Goal: Task Accomplishment & Management: Use online tool/utility

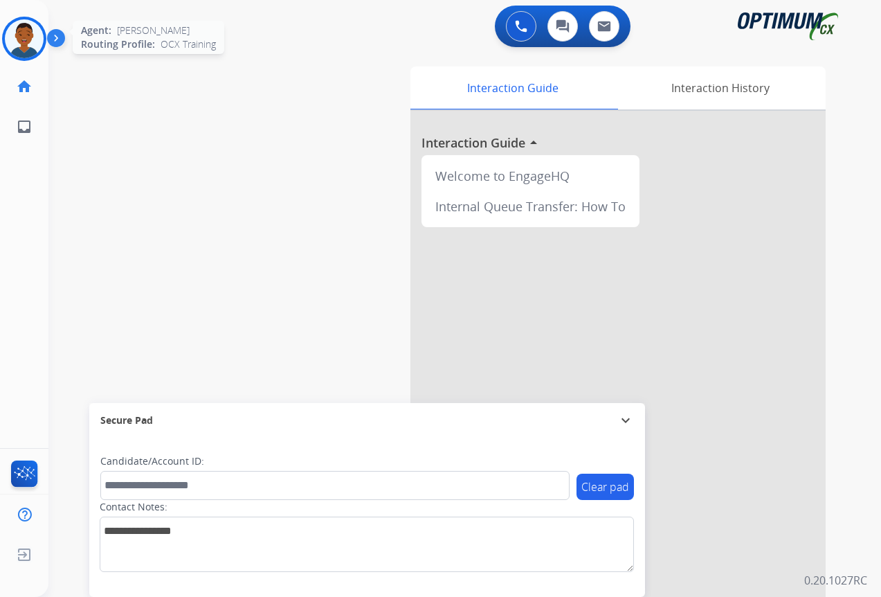
click at [32, 41] on img at bounding box center [24, 38] width 39 height 39
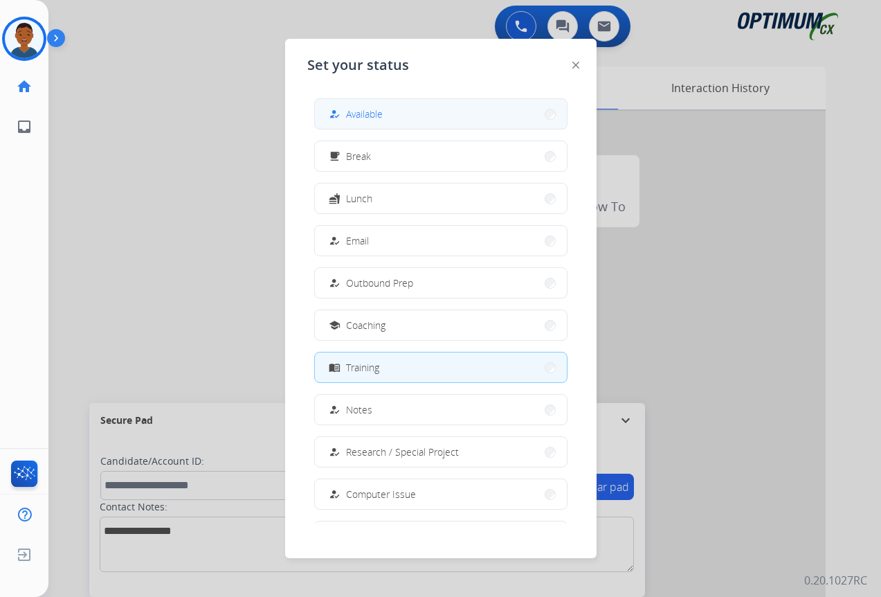
click at [354, 118] on span "Available" at bounding box center [364, 114] width 37 height 15
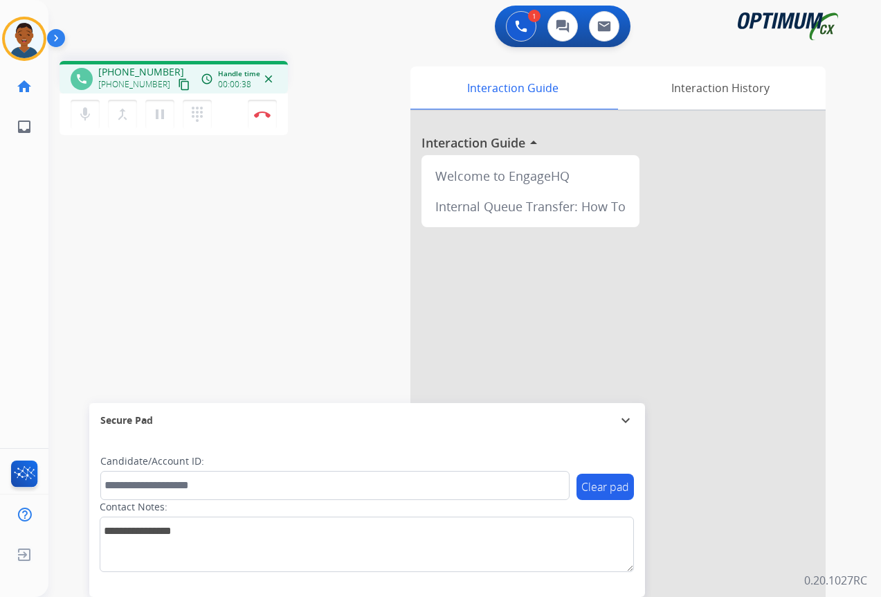
click at [178, 85] on mat-icon "content_copy" at bounding box center [184, 84] width 12 height 12
click at [261, 118] on button "Disconnect" at bounding box center [262, 114] width 29 height 29
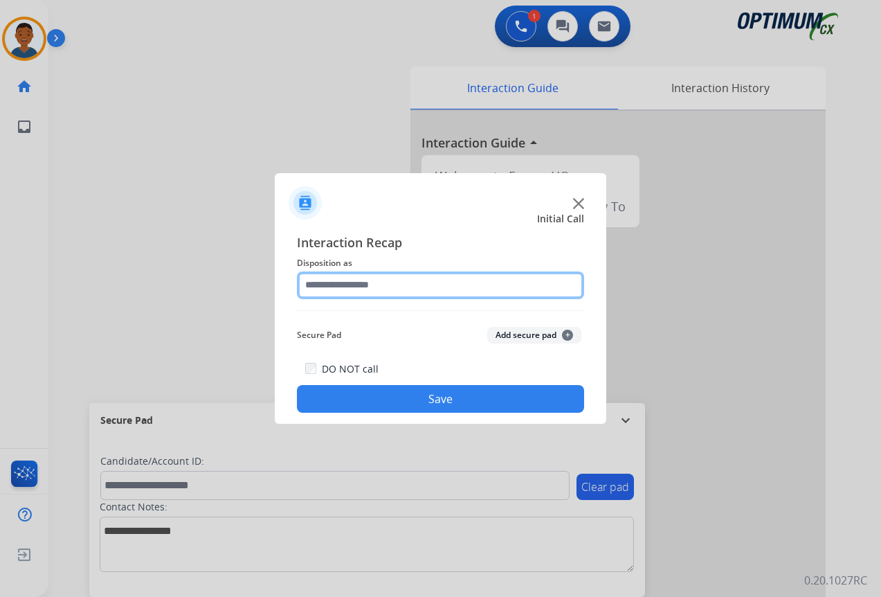
click at [325, 285] on input "text" at bounding box center [440, 285] width 287 height 28
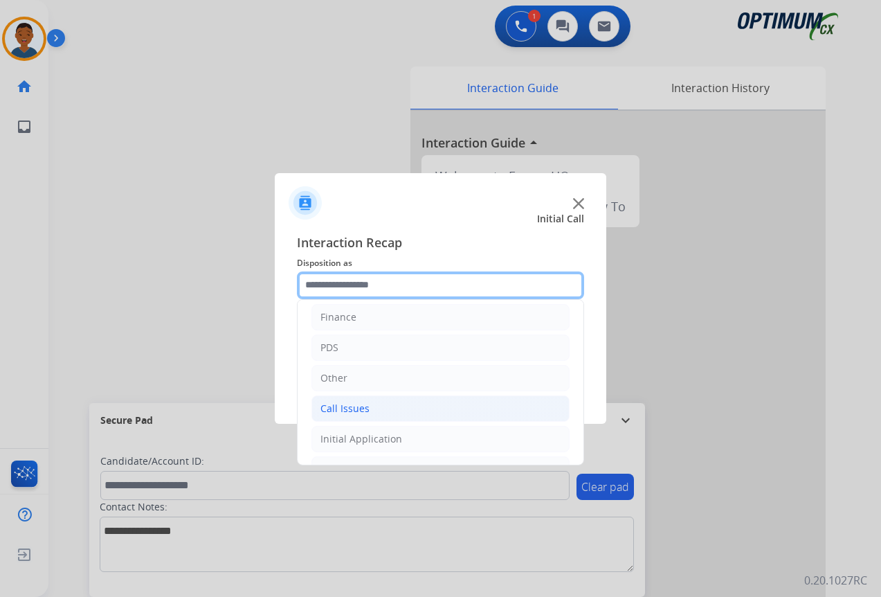
scroll to position [94, 0]
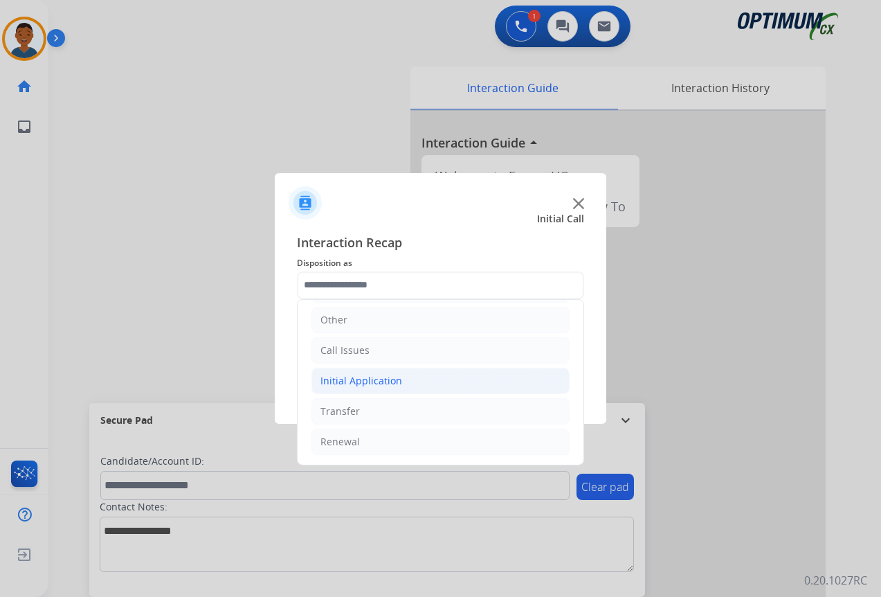
click at [351, 382] on div "Initial Application" at bounding box center [361, 381] width 82 height 14
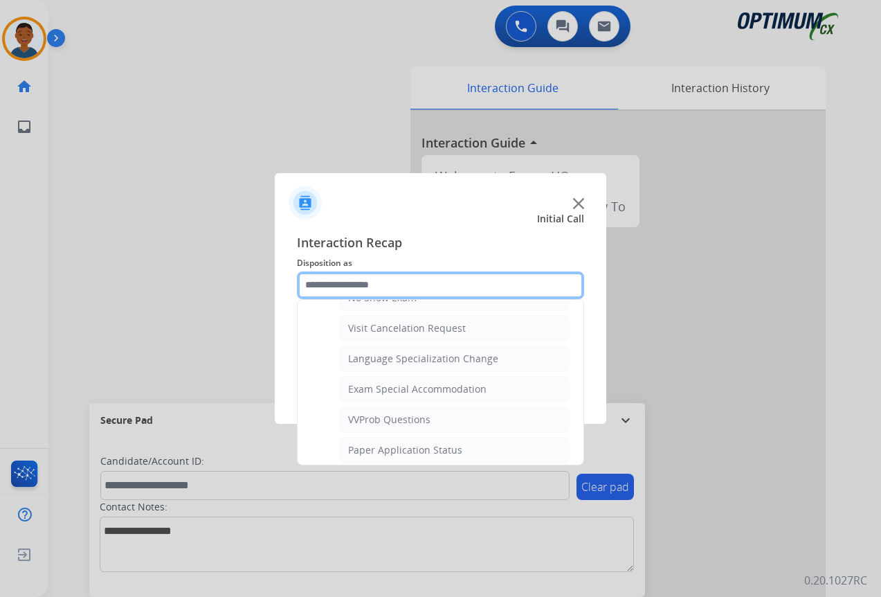
scroll to position [717, 0]
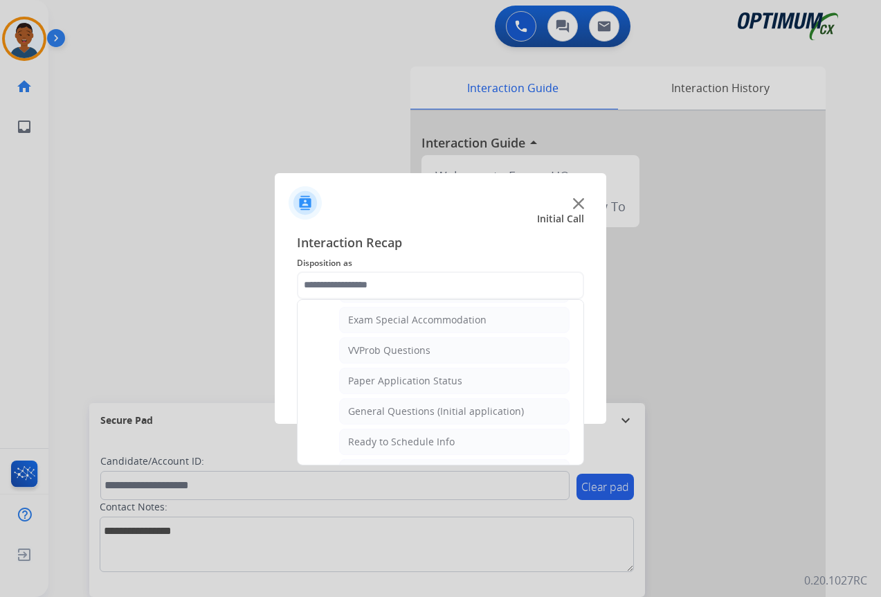
click at [366, 413] on div "General Questions (Initial application)" at bounding box center [436, 411] width 176 height 14
type input "**********"
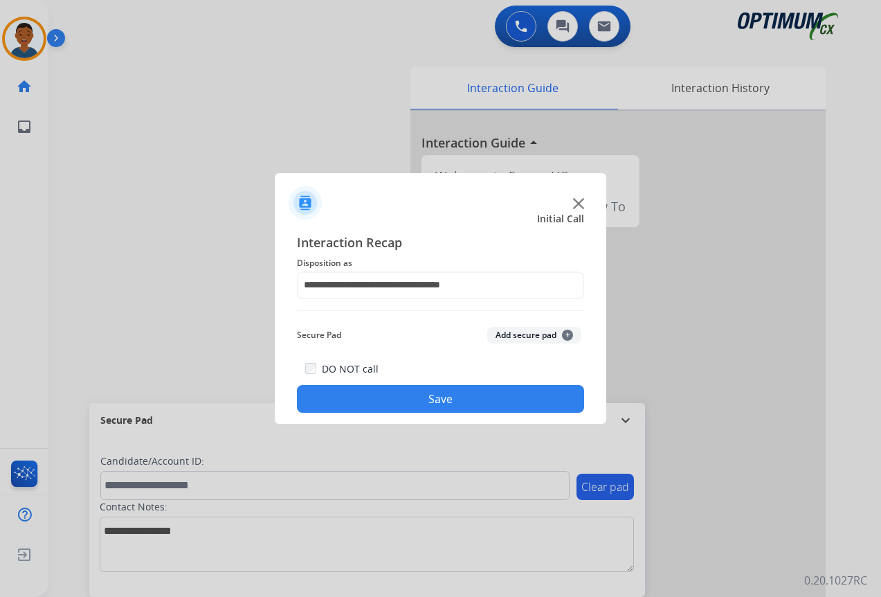
click at [503, 330] on button "Add secure pad +" at bounding box center [534, 335] width 94 height 17
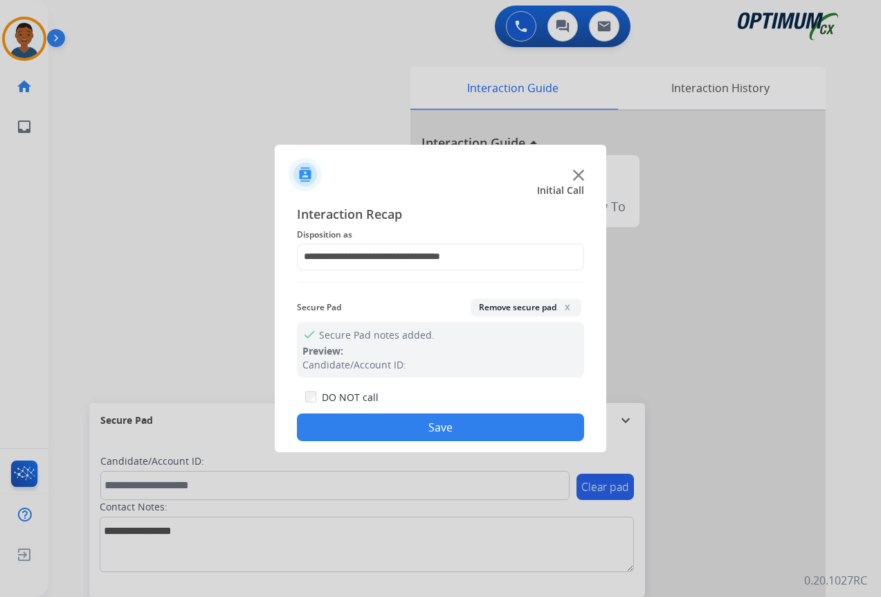
click at [491, 309] on button "Remove secure pad x" at bounding box center [526, 307] width 111 height 18
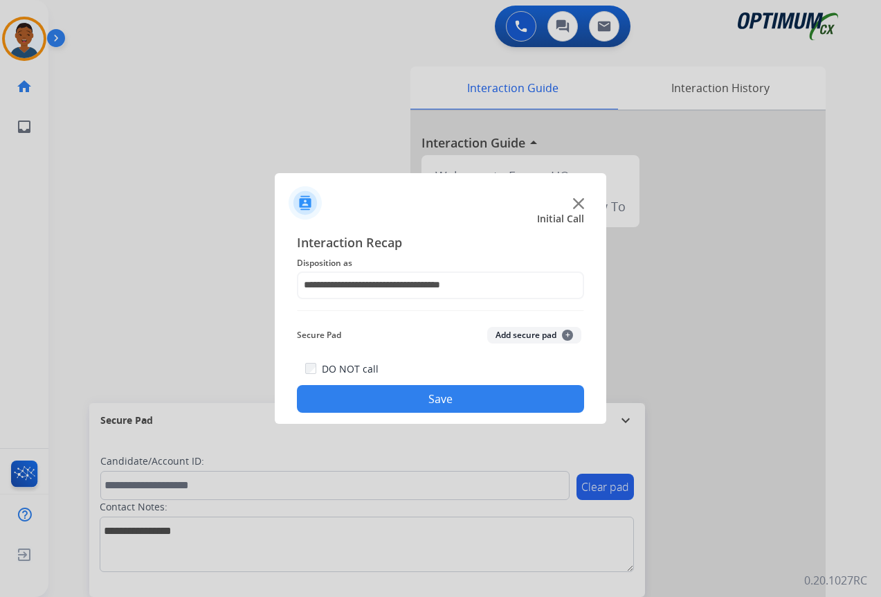
click at [431, 394] on button "Save" at bounding box center [440, 399] width 287 height 28
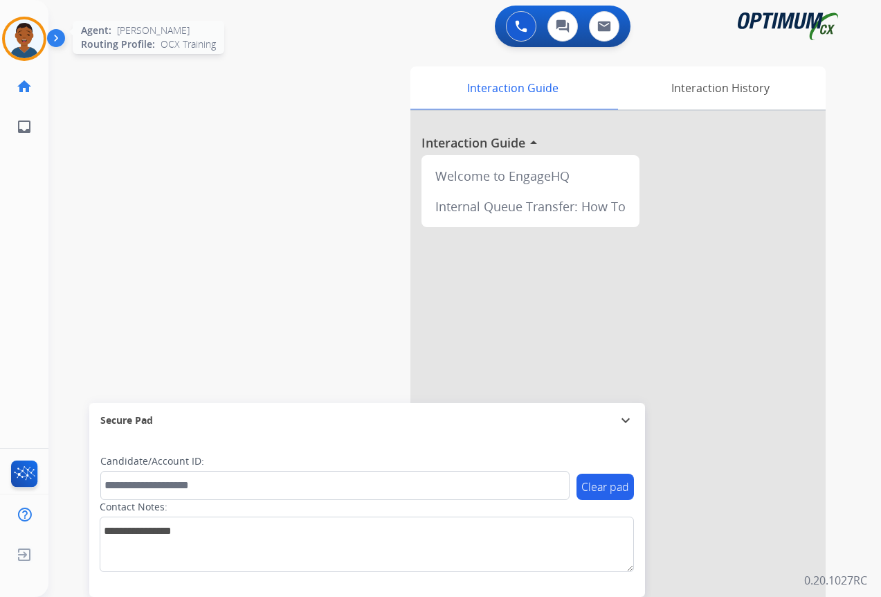
click at [29, 45] on img at bounding box center [24, 38] width 39 height 39
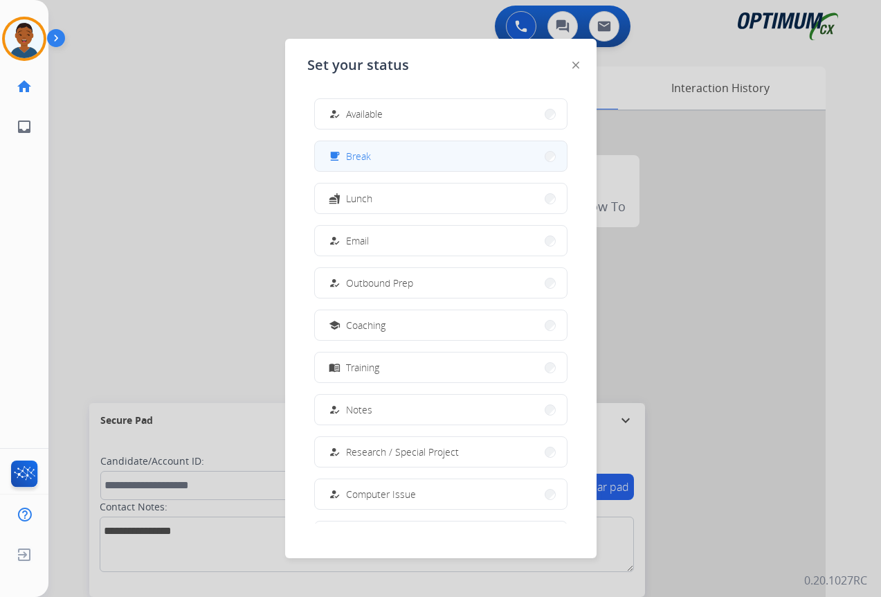
click at [358, 157] on span "Break" at bounding box center [358, 156] width 25 height 15
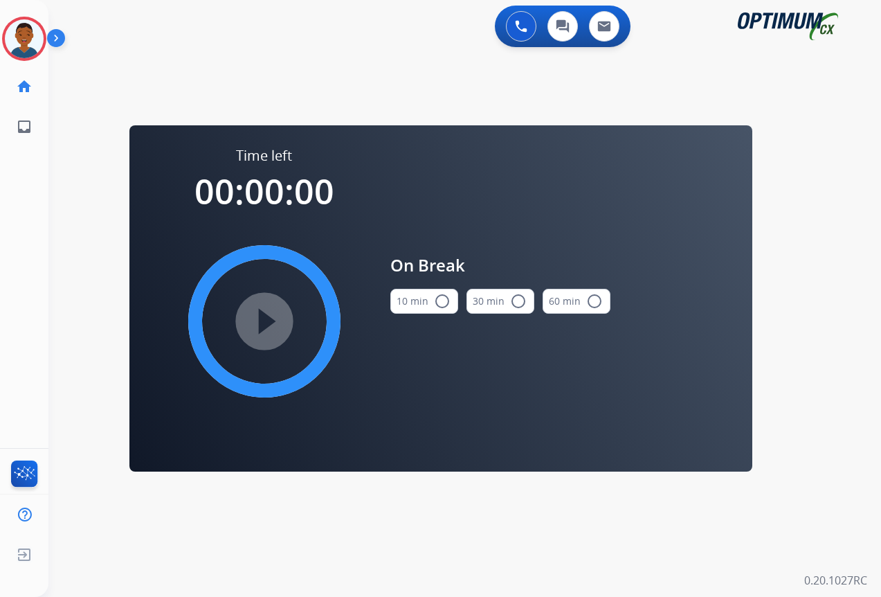
click at [446, 298] on mat-icon "radio_button_unchecked" at bounding box center [442, 301] width 17 height 17
click at [269, 319] on mat-icon "play_circle_filled" at bounding box center [264, 321] width 17 height 17
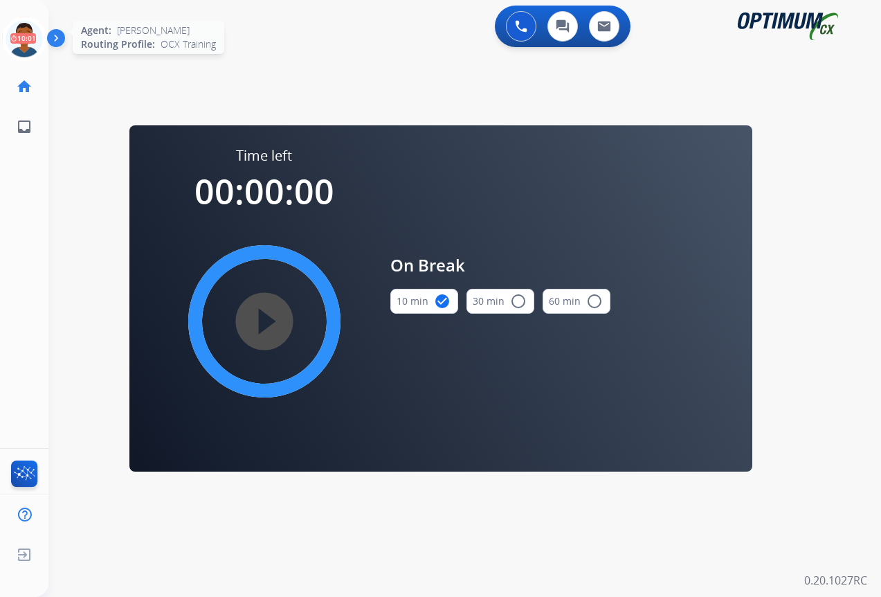
click at [15, 39] on icon at bounding box center [24, 39] width 45 height 45
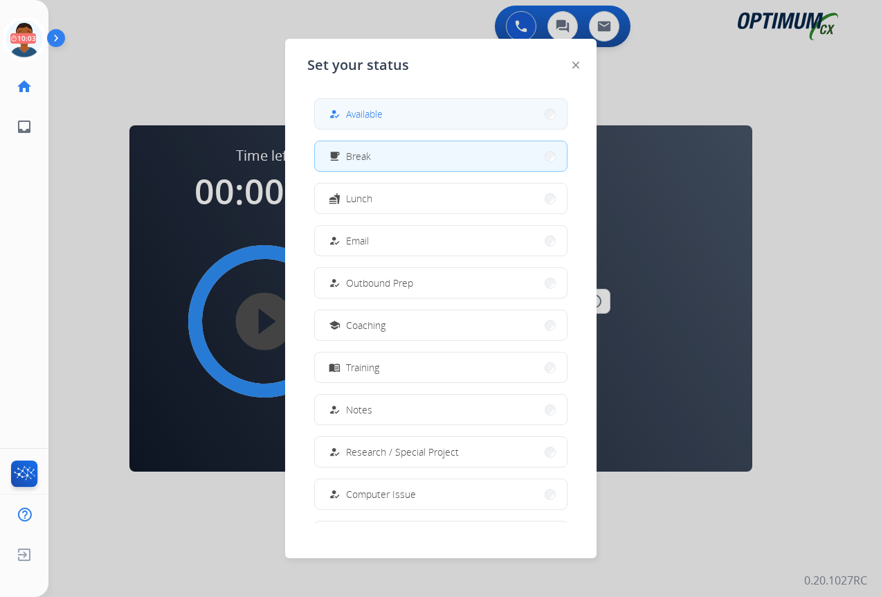
click at [353, 116] on span "Available" at bounding box center [364, 114] width 37 height 15
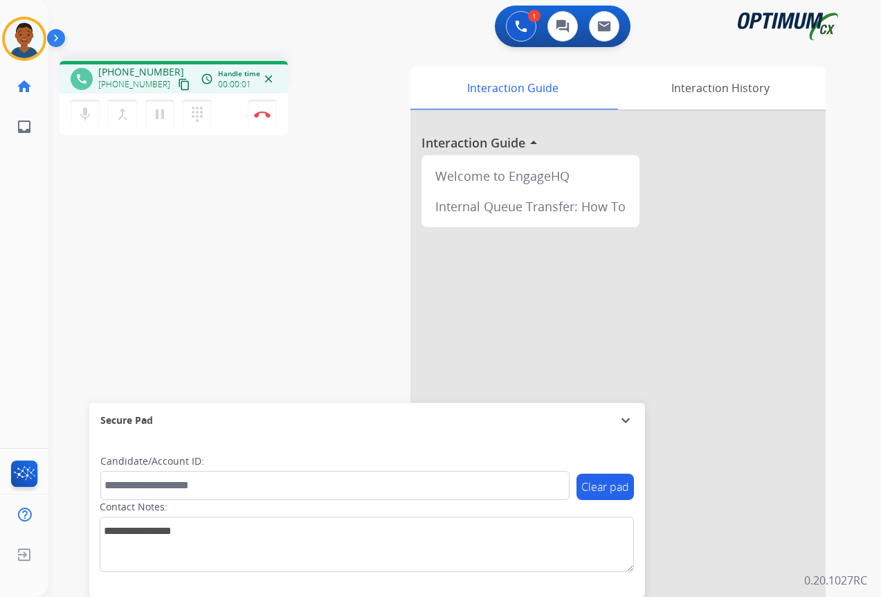
click at [178, 87] on mat-icon "content_copy" at bounding box center [184, 84] width 12 height 12
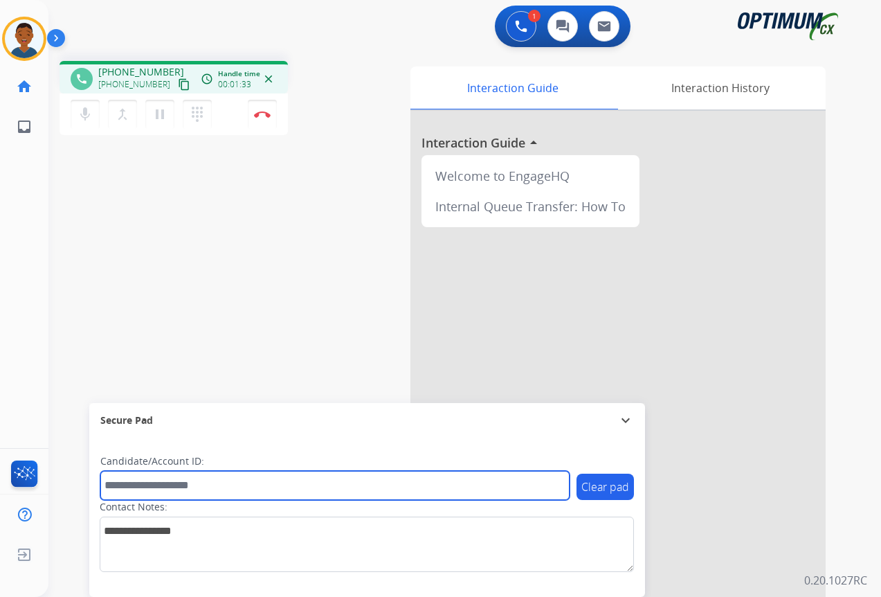
click at [172, 482] on input "text" at bounding box center [334, 485] width 469 height 29
paste input "*******"
type input "*******"
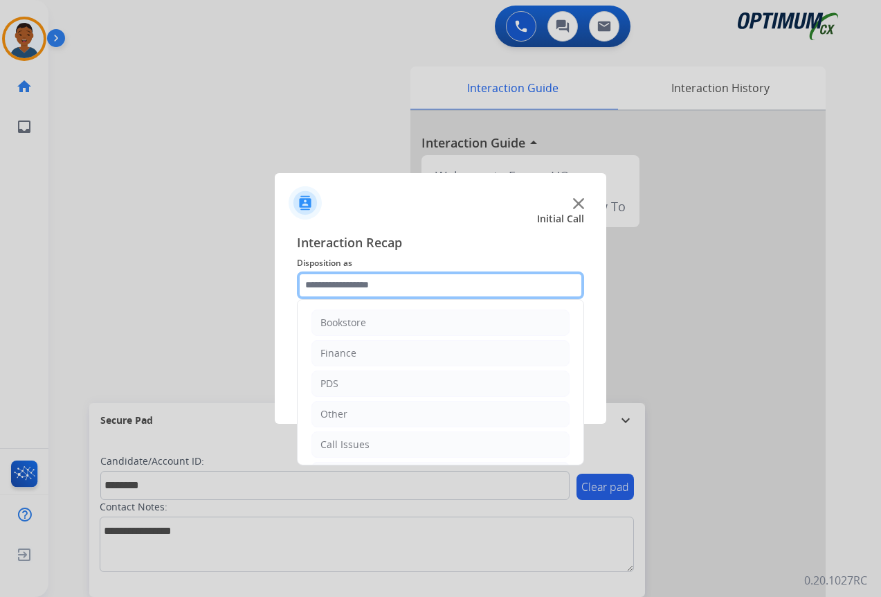
click at [361, 284] on input "text" at bounding box center [440, 285] width 287 height 28
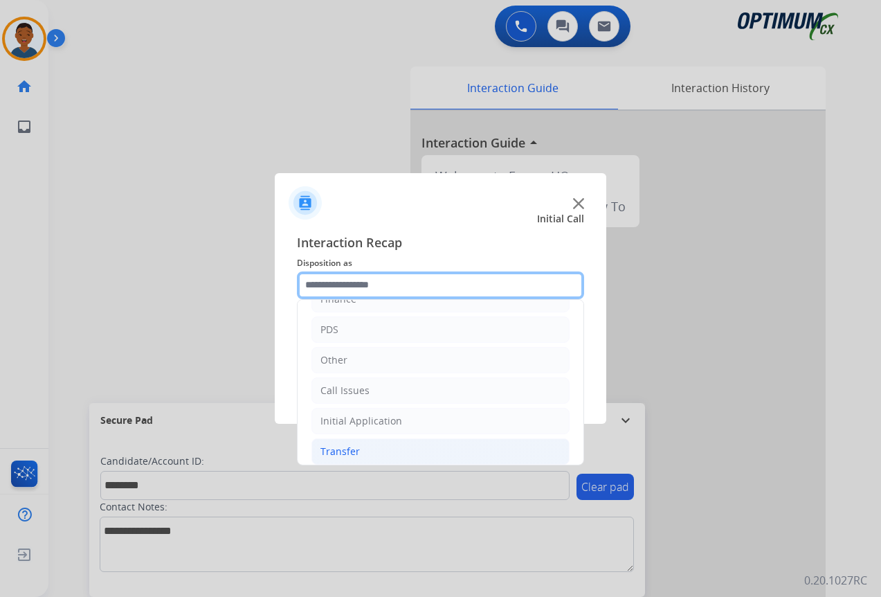
scroll to position [94, 0]
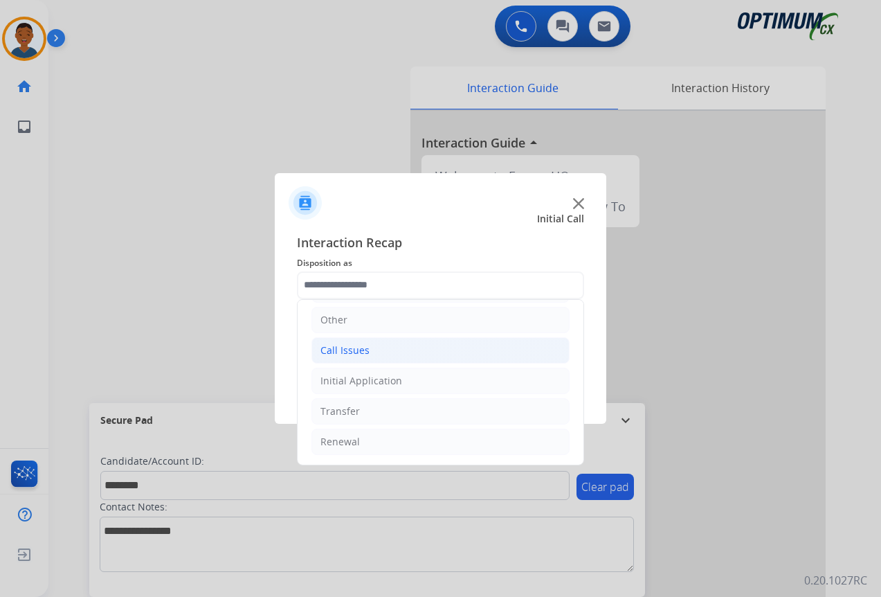
click at [343, 347] on div "Call Issues" at bounding box center [344, 350] width 49 height 14
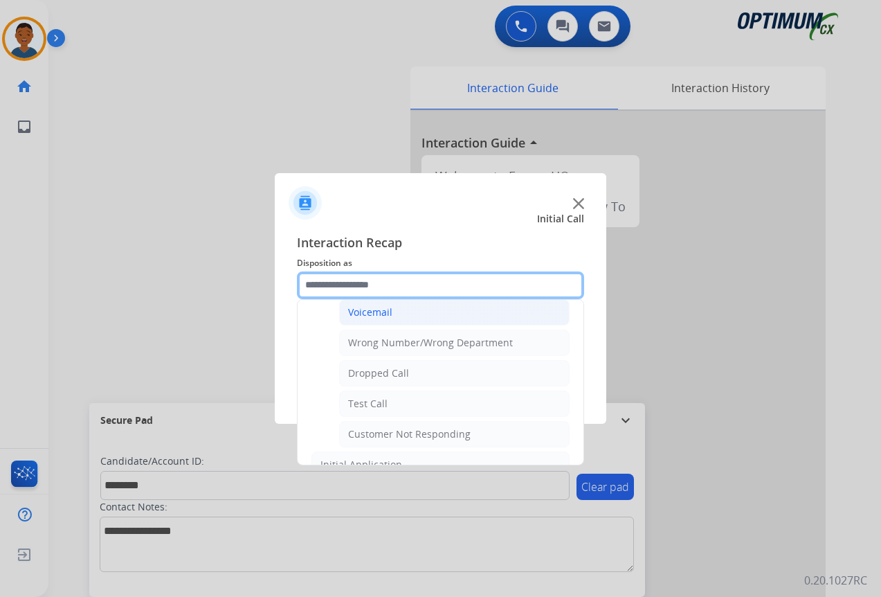
scroll to position [163, 0]
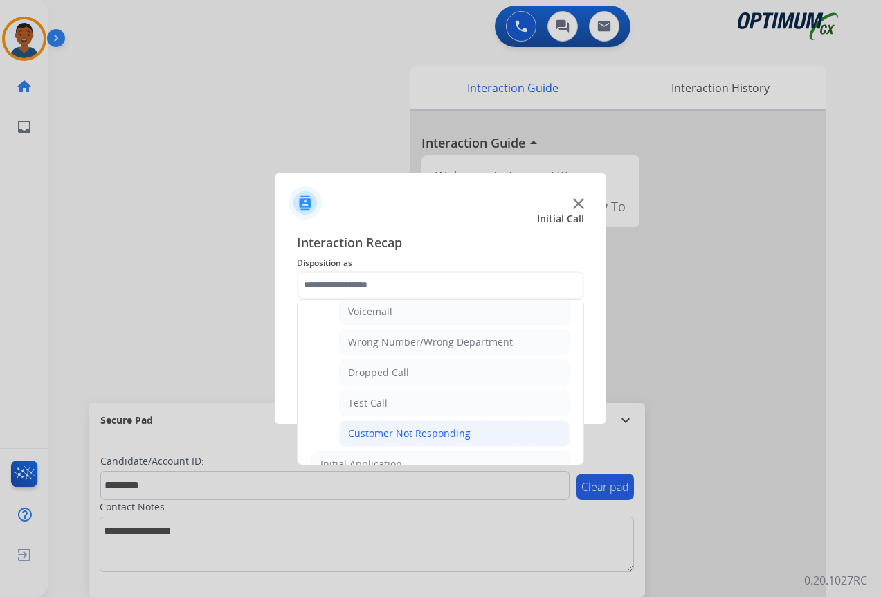
click at [391, 431] on div "Customer Not Responding" at bounding box center [409, 433] width 123 height 14
type input "**********"
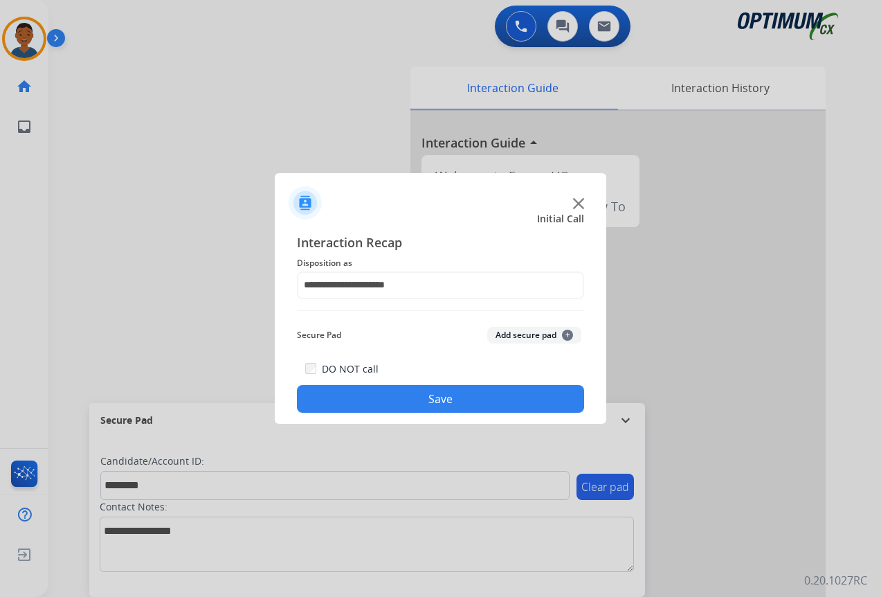
click at [525, 334] on button "Add secure pad +" at bounding box center [534, 335] width 94 height 17
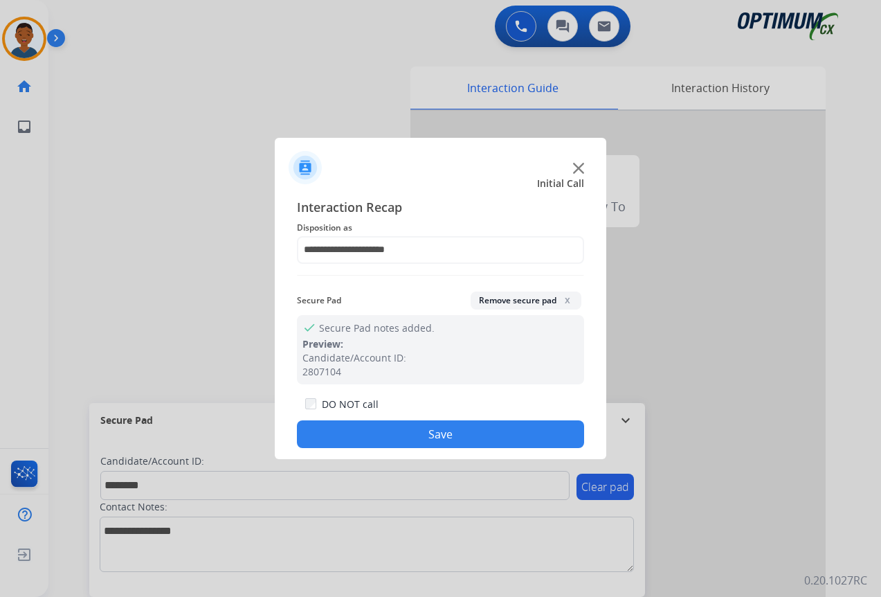
click at [437, 427] on button "Save" at bounding box center [440, 434] width 287 height 28
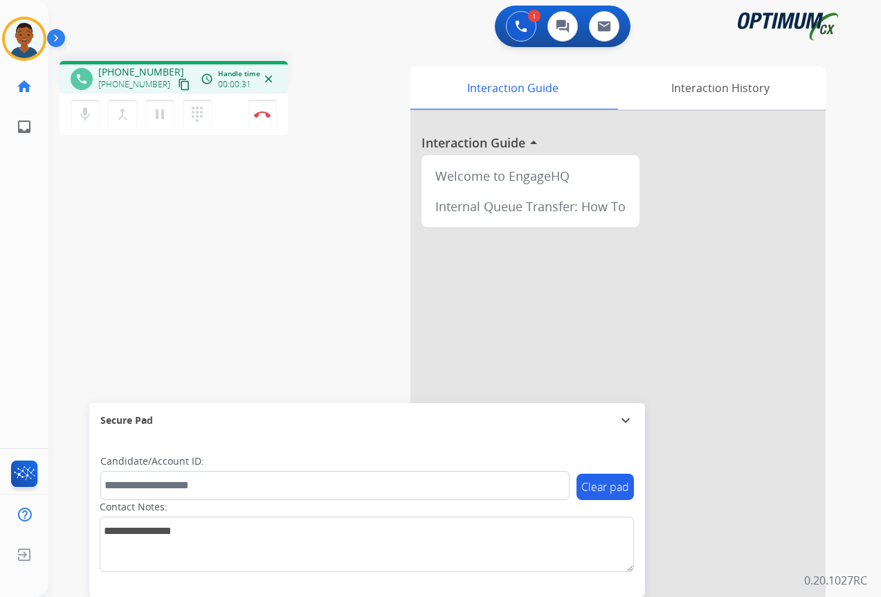
click at [178, 85] on mat-icon "content_copy" at bounding box center [184, 84] width 12 height 12
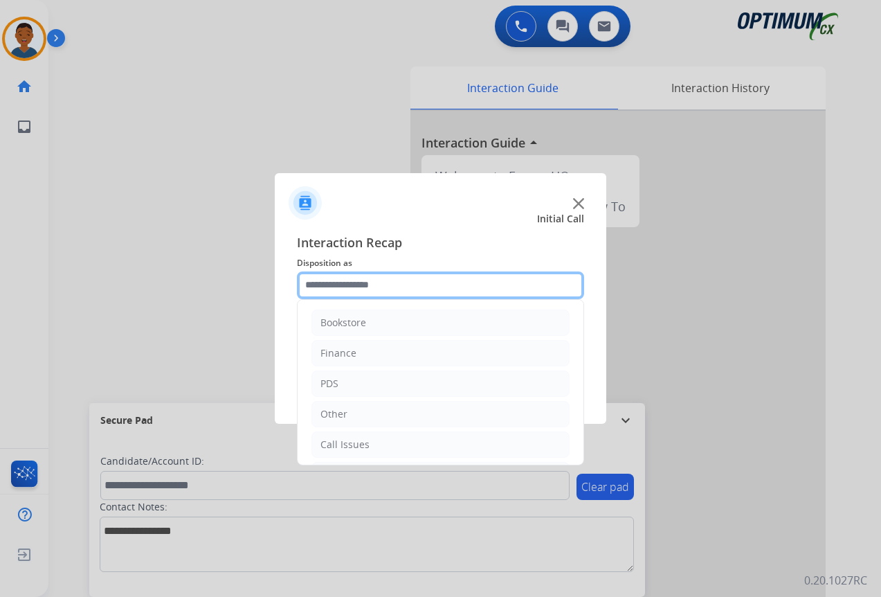
click at [325, 285] on input "text" at bounding box center [440, 285] width 287 height 28
click at [323, 284] on input "text" at bounding box center [440, 285] width 287 height 28
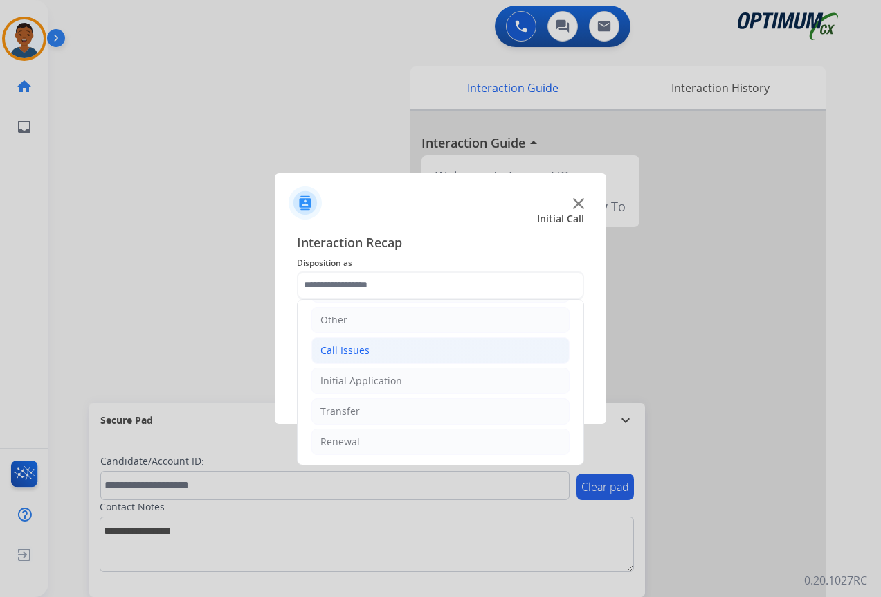
click at [345, 349] on div "Call Issues" at bounding box center [344, 350] width 49 height 14
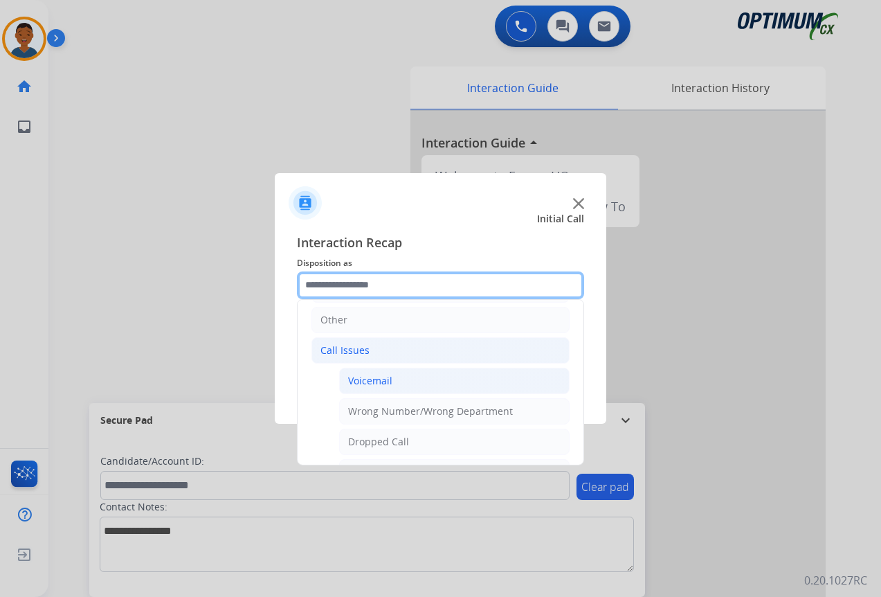
scroll to position [163, 0]
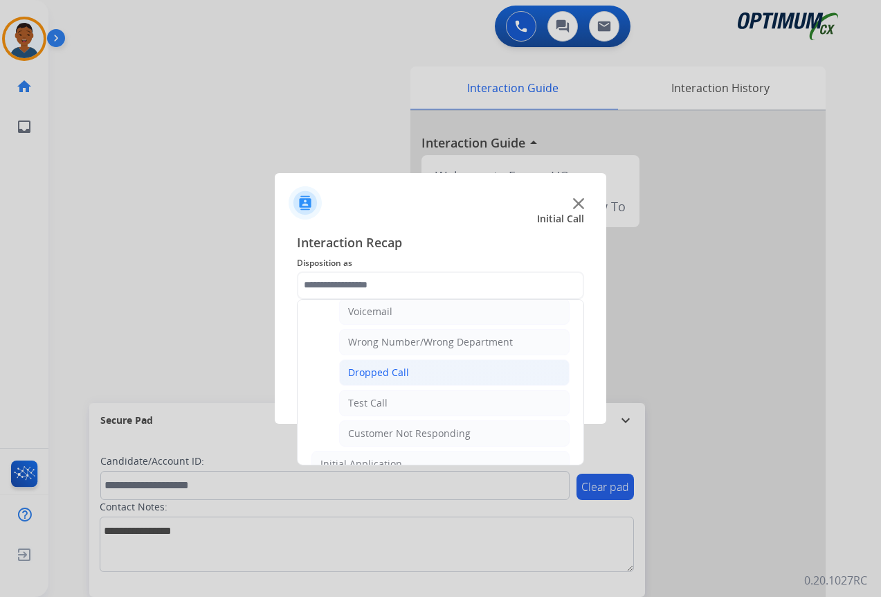
click at [370, 374] on div "Dropped Call" at bounding box center [378, 372] width 61 height 14
type input "**********"
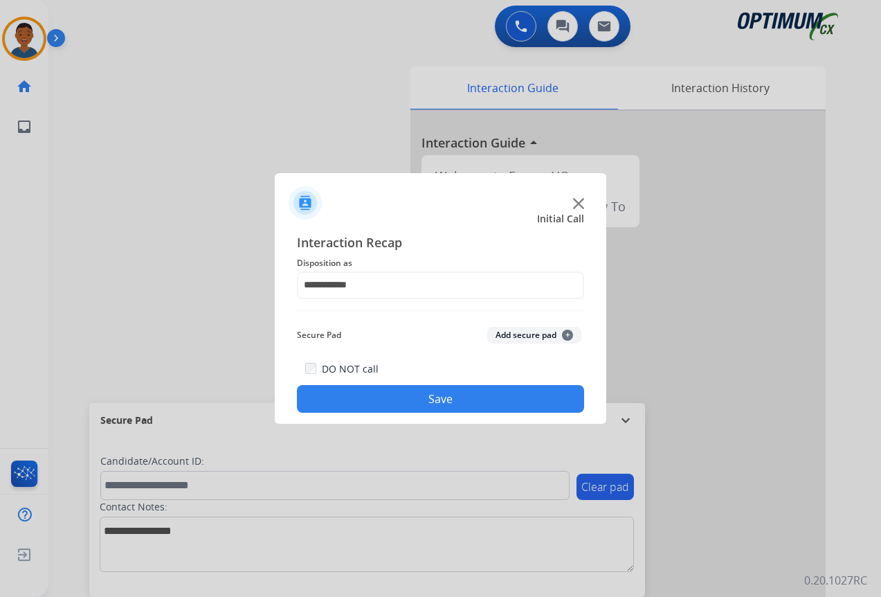
click at [424, 406] on button "Save" at bounding box center [440, 399] width 287 height 28
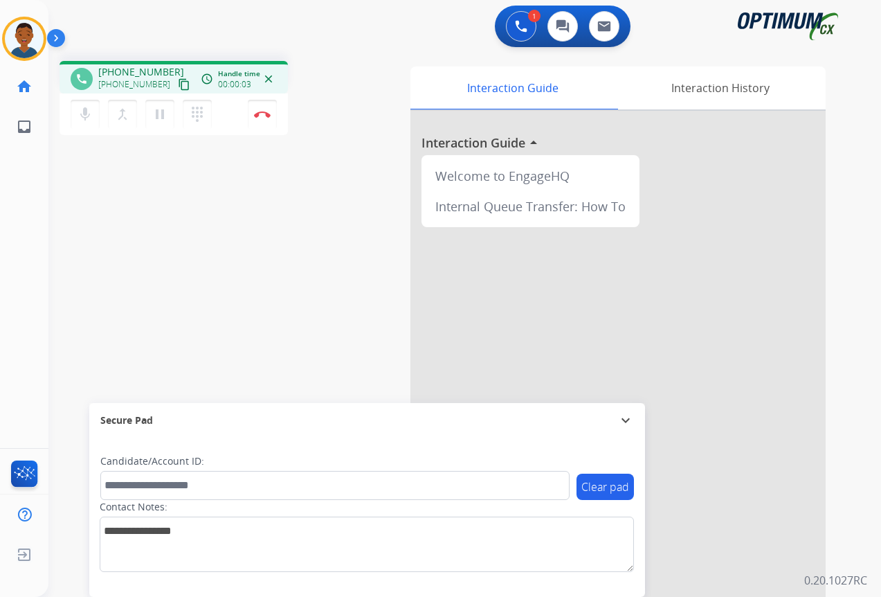
click at [178, 85] on mat-icon "content_copy" at bounding box center [184, 84] width 12 height 12
click at [264, 115] on img at bounding box center [262, 114] width 17 height 7
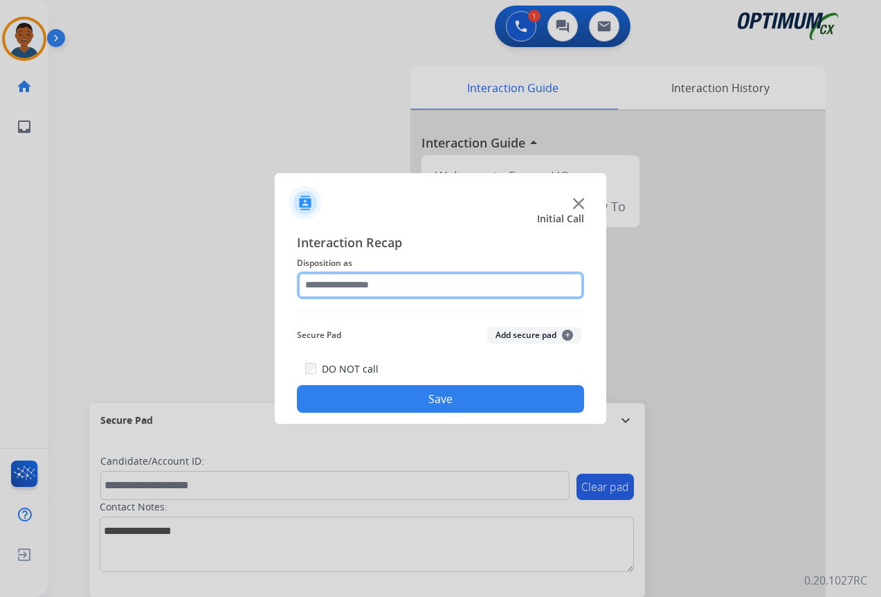
click at [327, 278] on input "text" at bounding box center [440, 285] width 287 height 28
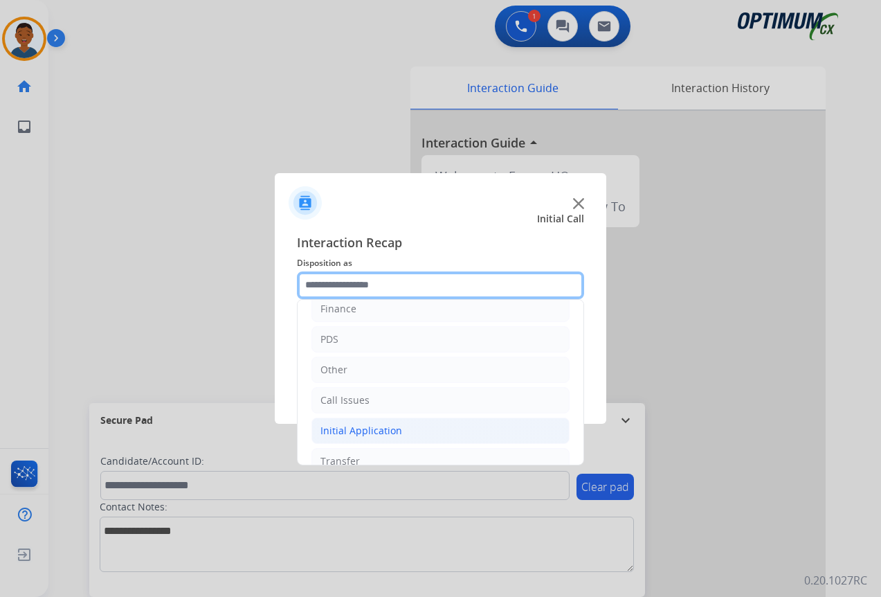
scroll to position [94, 0]
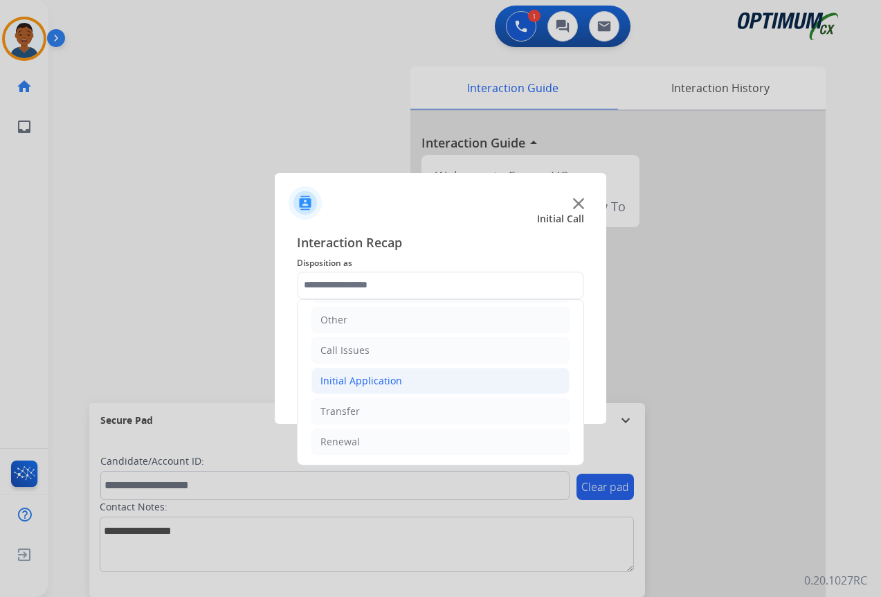
click at [337, 382] on div "Initial Application" at bounding box center [361, 381] width 82 height 14
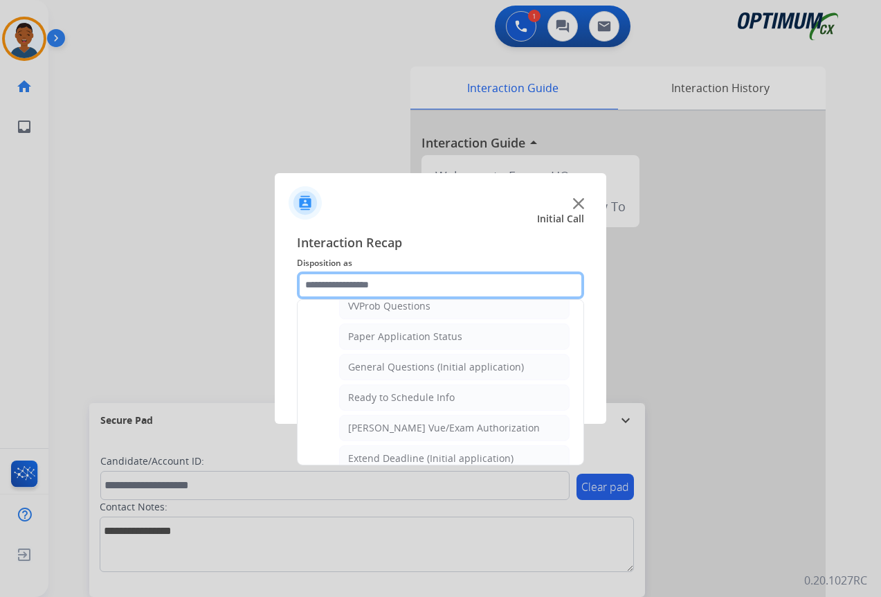
scroll to position [786, 0]
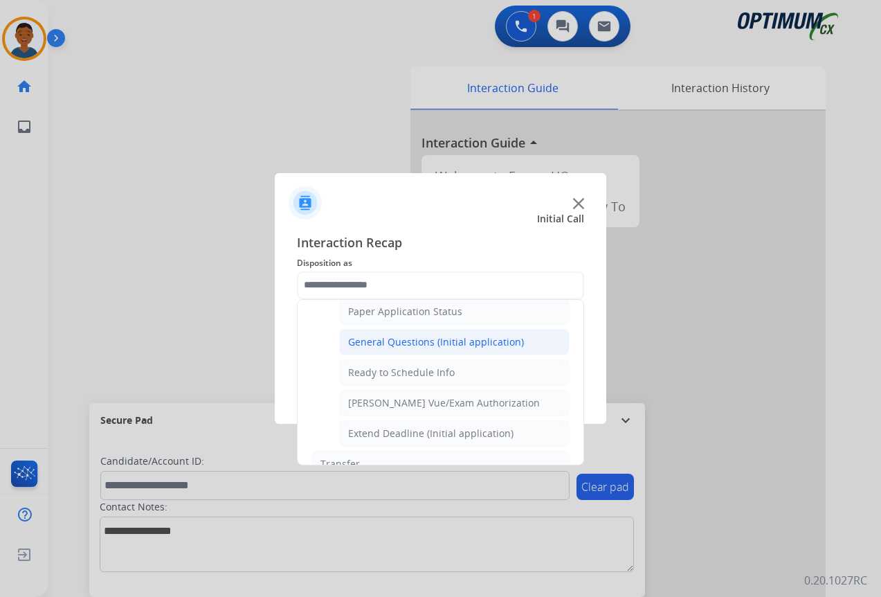
click at [371, 342] on div "General Questions (Initial application)" at bounding box center [436, 342] width 176 height 14
type input "**********"
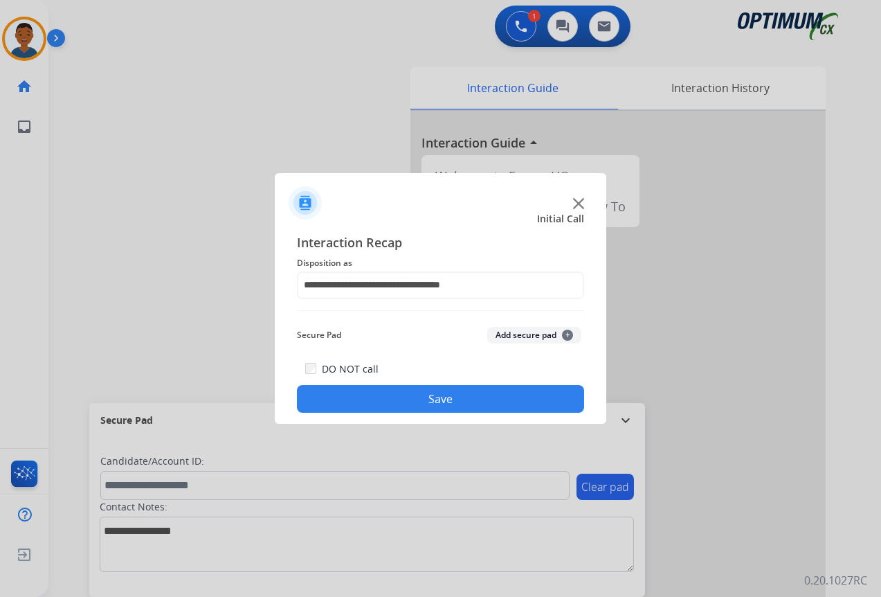
click at [438, 394] on button "Save" at bounding box center [440, 399] width 287 height 28
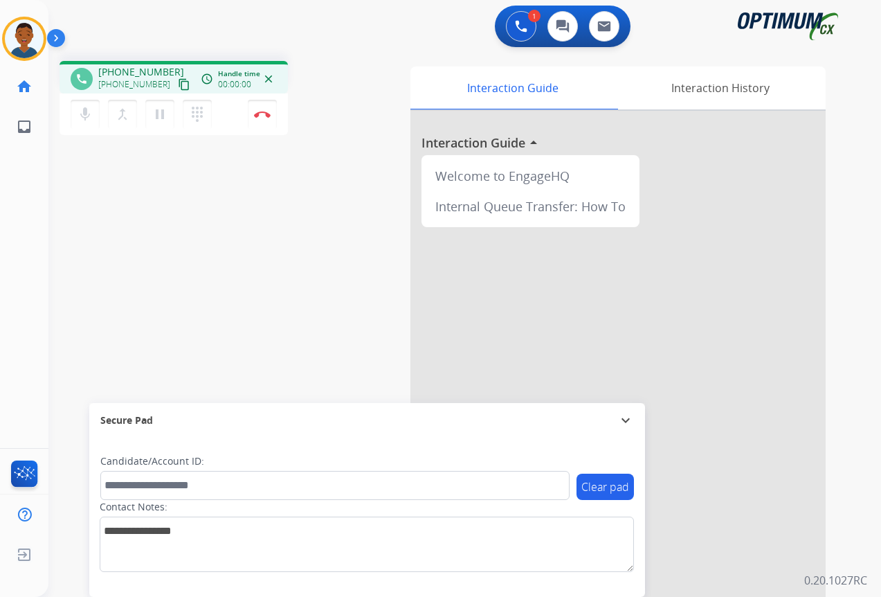
click at [178, 85] on mat-icon "content_copy" at bounding box center [184, 84] width 12 height 12
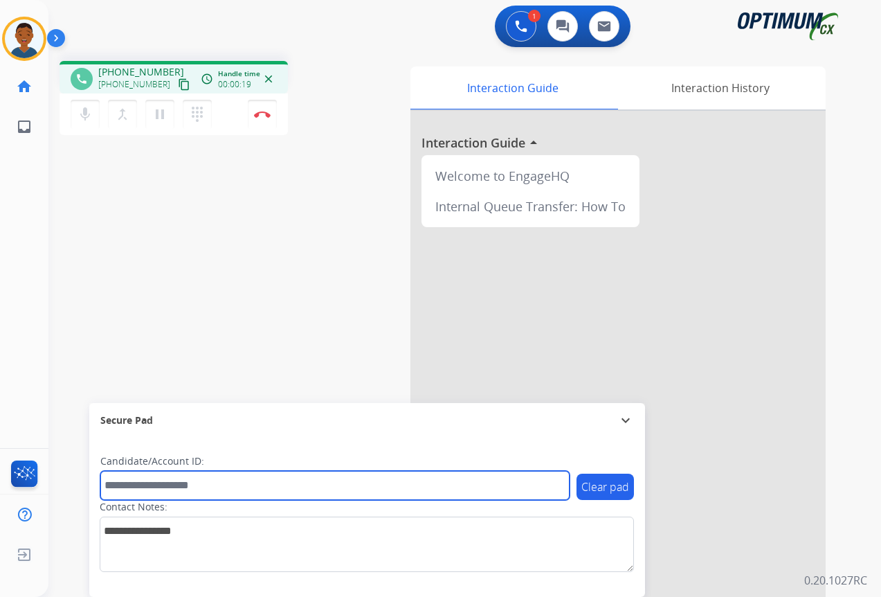
click at [149, 484] on input "text" at bounding box center [334, 485] width 469 height 29
paste input "*******"
type input "*******"
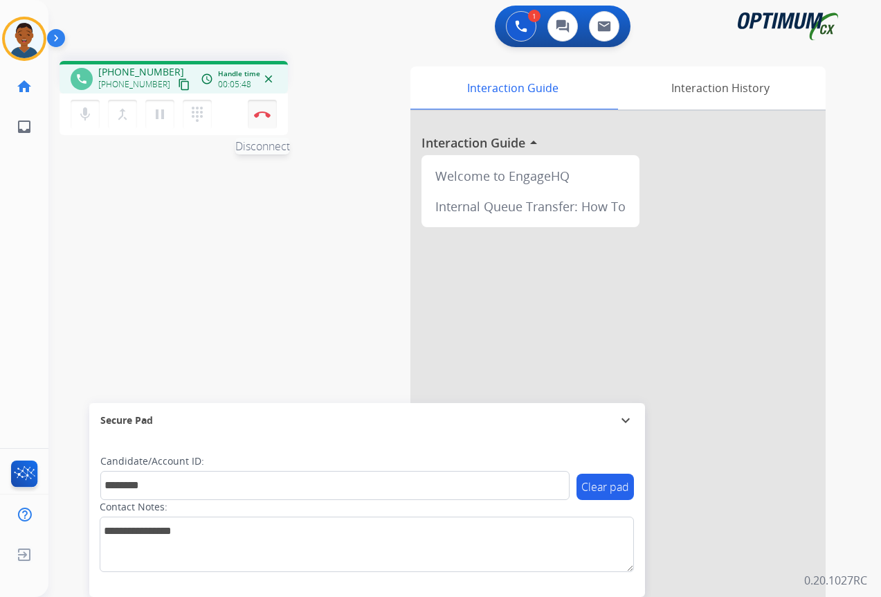
click at [262, 120] on button "Disconnect" at bounding box center [262, 114] width 29 height 29
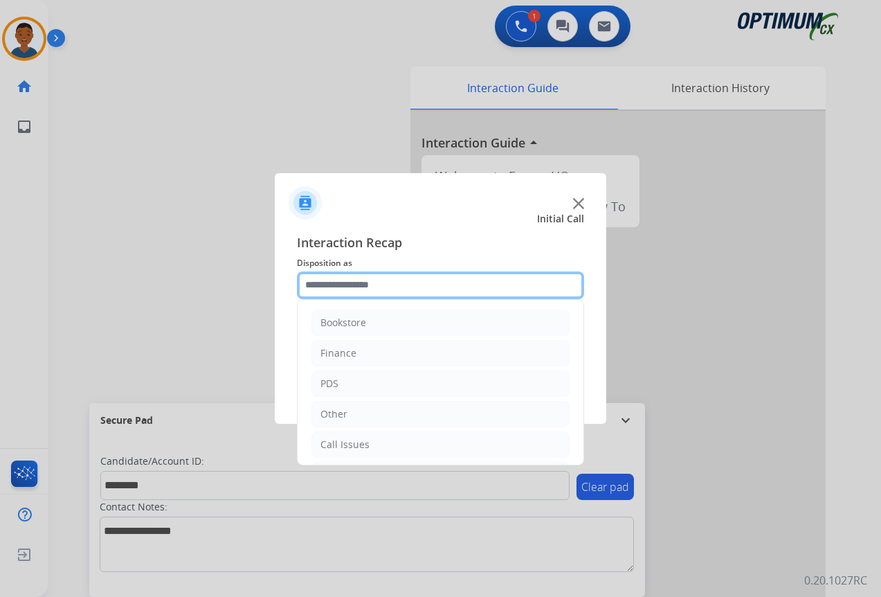
click at [341, 282] on input "text" at bounding box center [440, 285] width 287 height 28
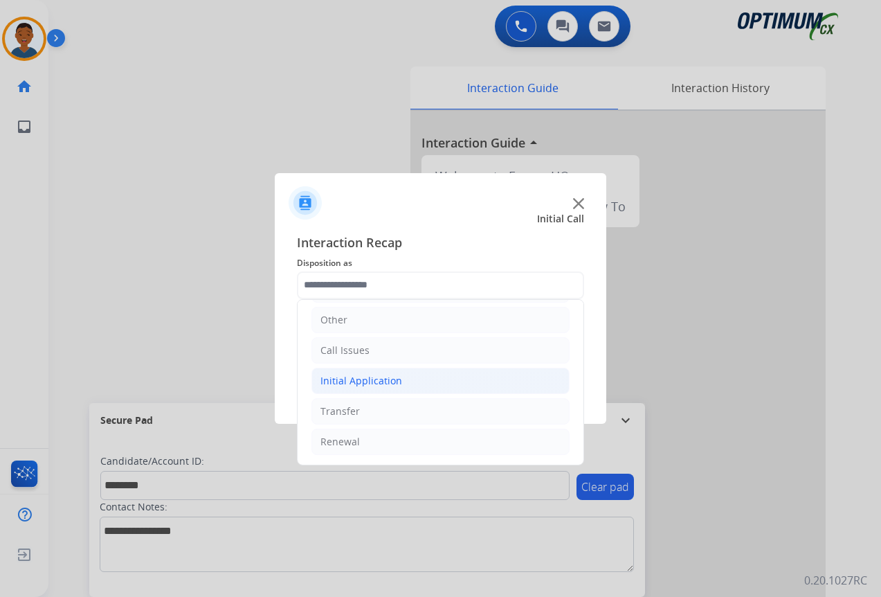
click at [342, 379] on div "Initial Application" at bounding box center [361, 381] width 82 height 14
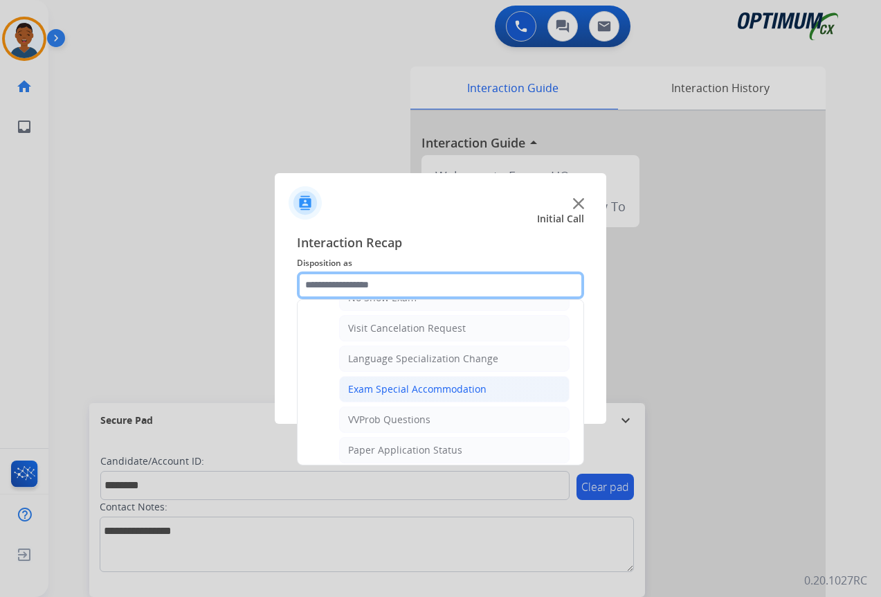
scroll to position [717, 0]
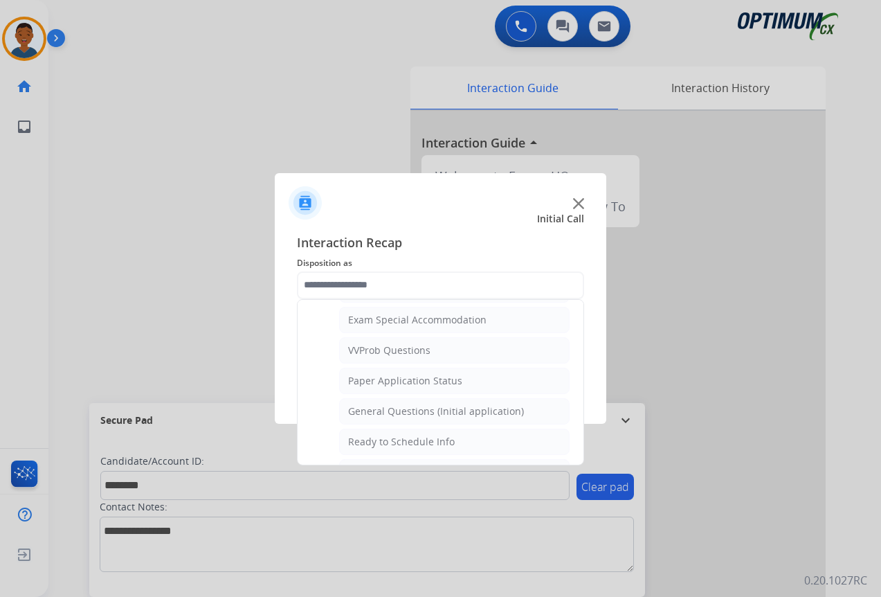
click at [361, 411] on div "General Questions (Initial application)" at bounding box center [436, 411] width 176 height 14
type input "**********"
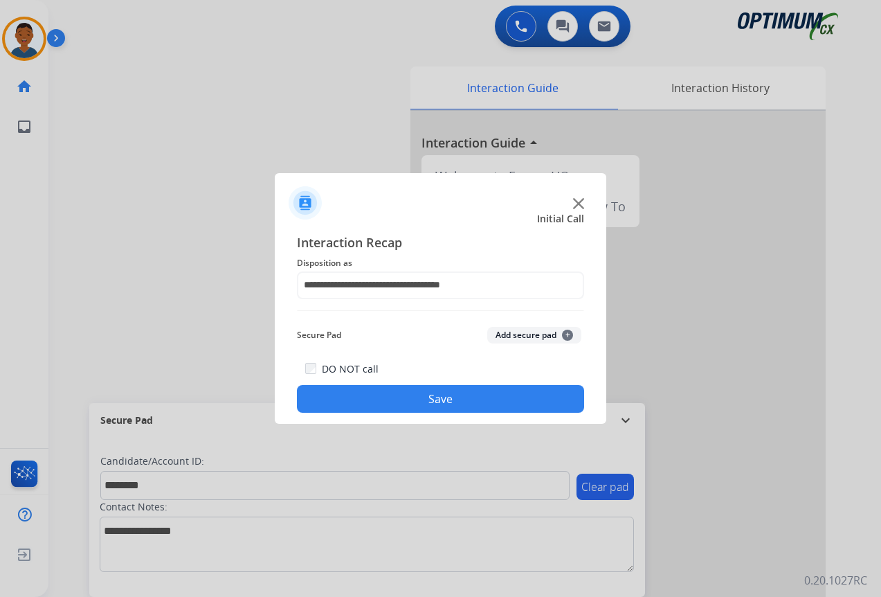
click at [507, 334] on button "Add secure pad +" at bounding box center [534, 335] width 94 height 17
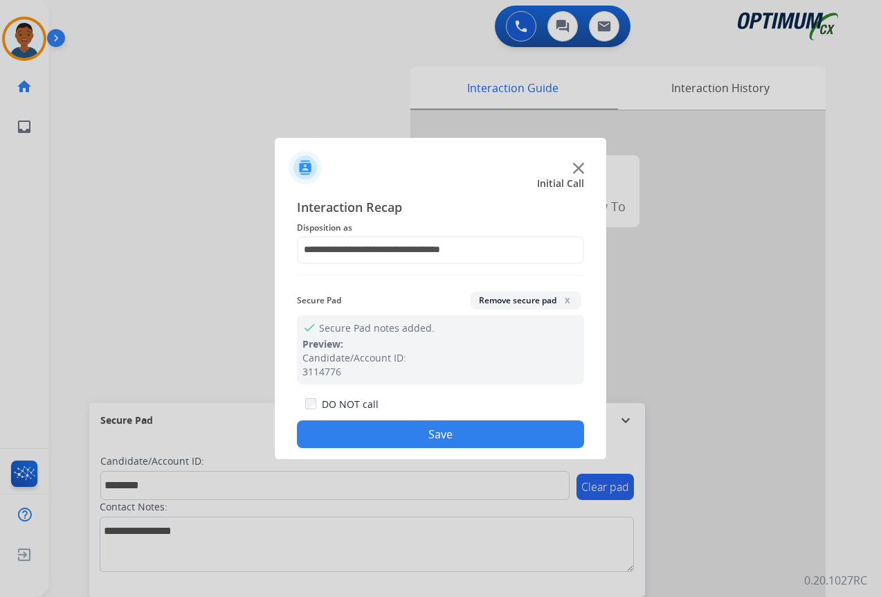
click at [465, 431] on button "Save" at bounding box center [440, 434] width 287 height 28
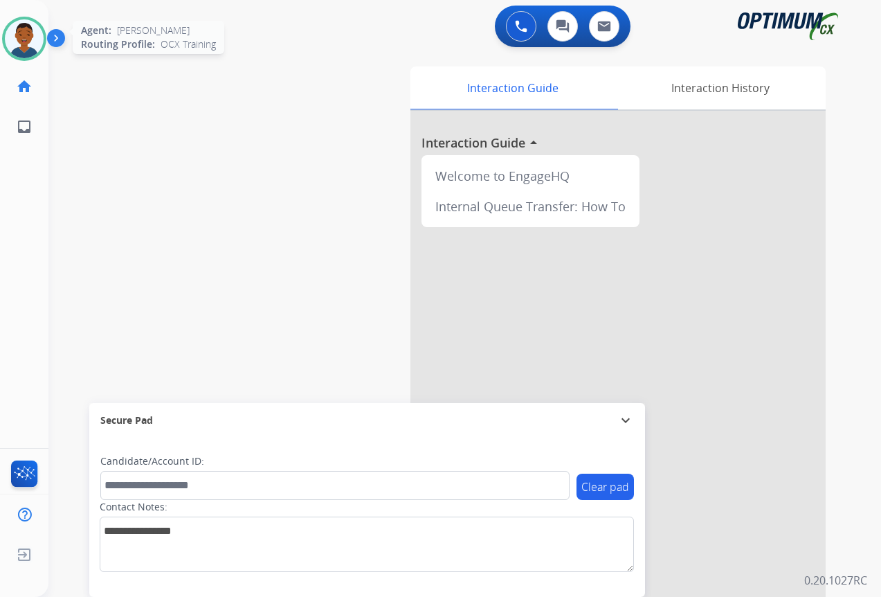
click at [21, 46] on img at bounding box center [24, 38] width 39 height 39
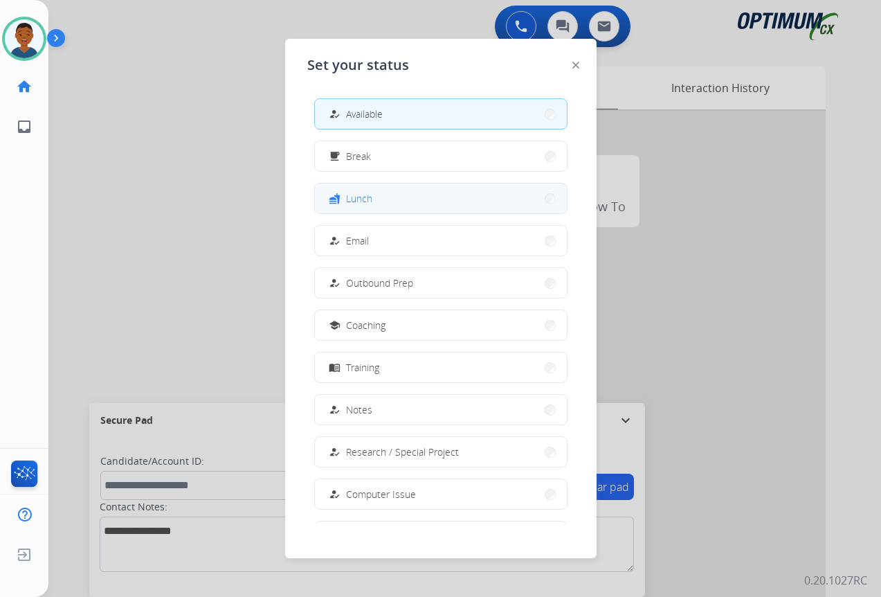
click at [365, 195] on span "Lunch" at bounding box center [359, 198] width 26 height 15
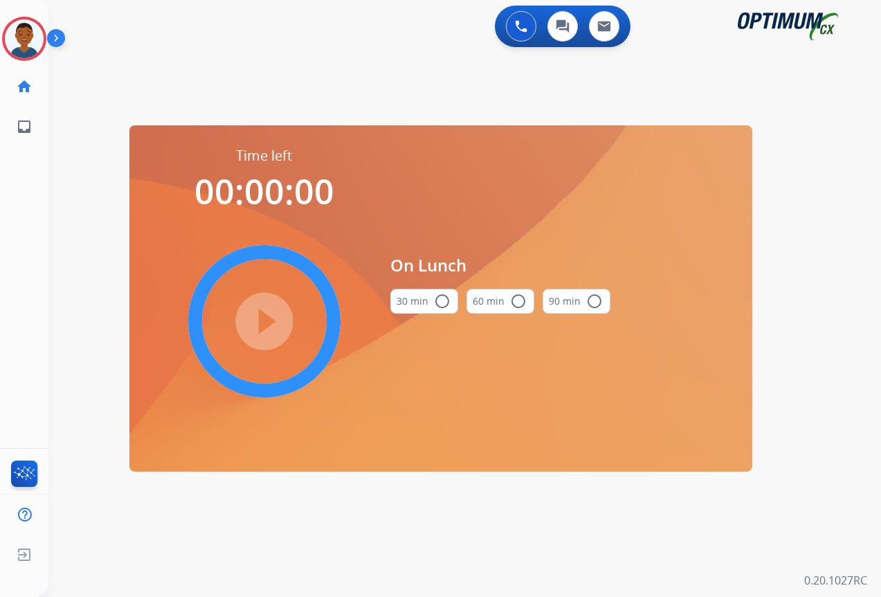
click at [441, 300] on mat-icon "radio_button_unchecked" at bounding box center [442, 301] width 17 height 17
click at [261, 315] on mat-icon "play_circle_filled" at bounding box center [264, 321] width 17 height 17
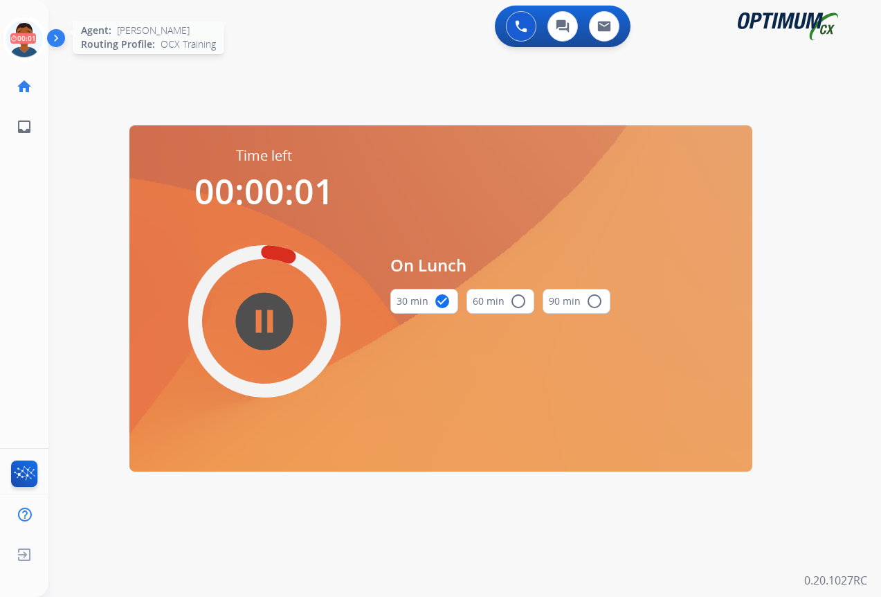
click at [29, 39] on icon at bounding box center [24, 39] width 45 height 45
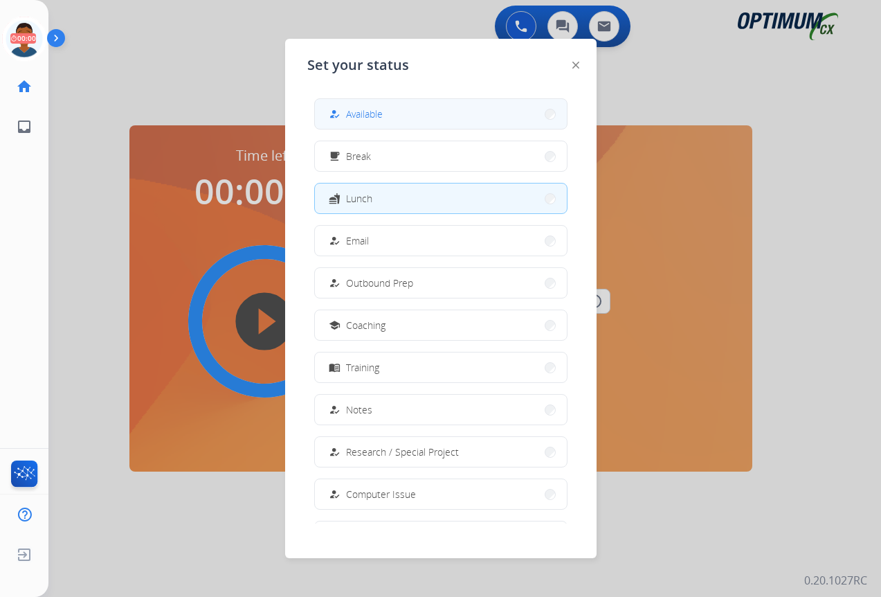
click at [401, 114] on button "how_to_reg Available" at bounding box center [441, 114] width 252 height 30
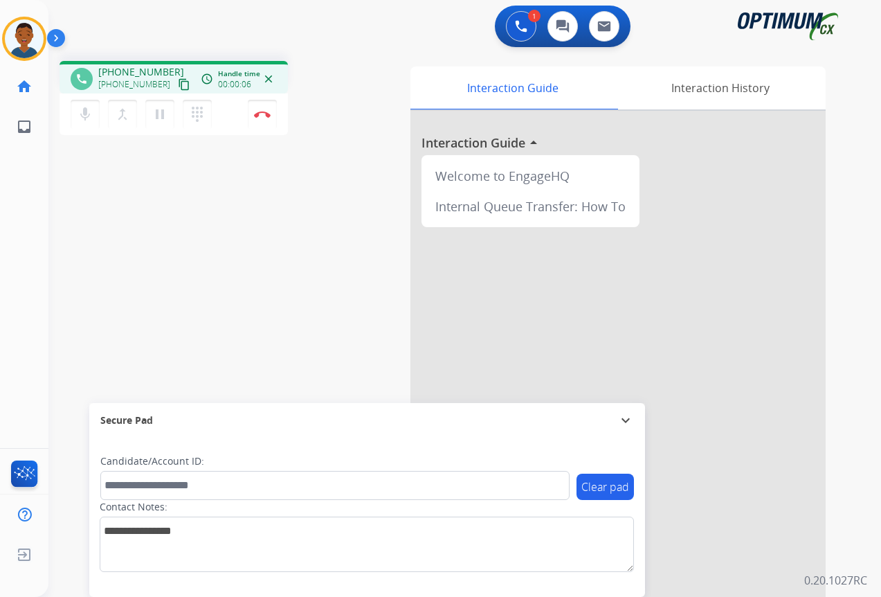
click at [178, 85] on mat-icon "content_copy" at bounding box center [184, 84] width 12 height 12
click at [264, 119] on button "Disconnect" at bounding box center [262, 114] width 29 height 29
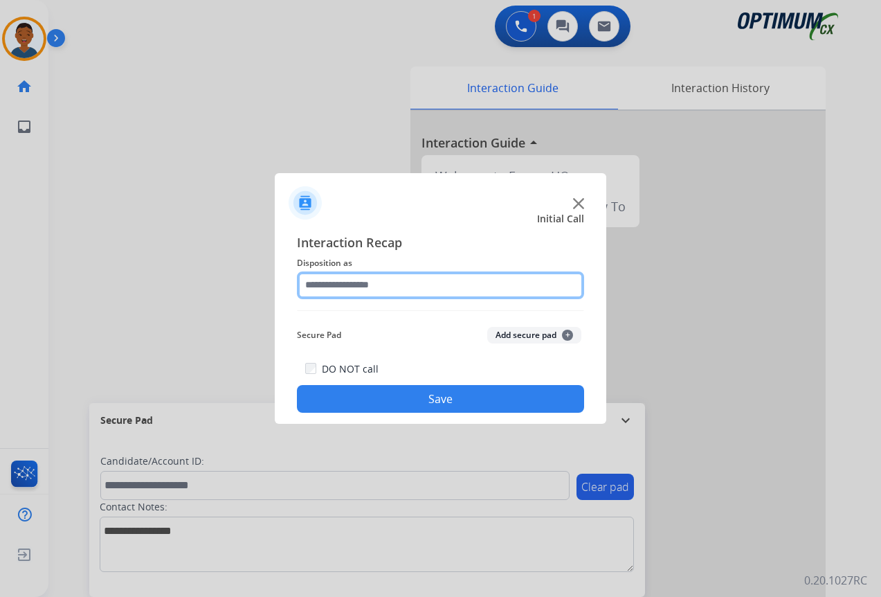
click at [320, 284] on input "text" at bounding box center [440, 285] width 287 height 28
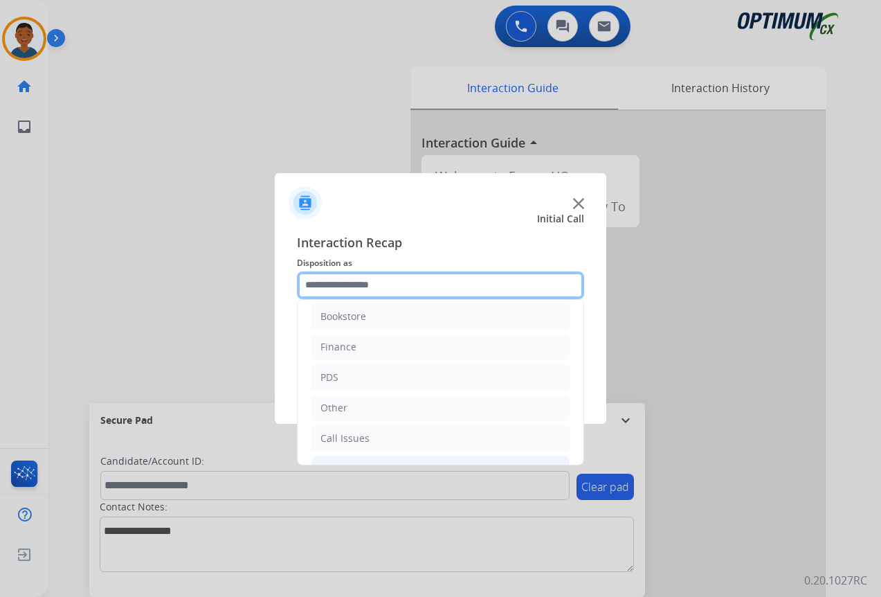
scroll to position [0, 0]
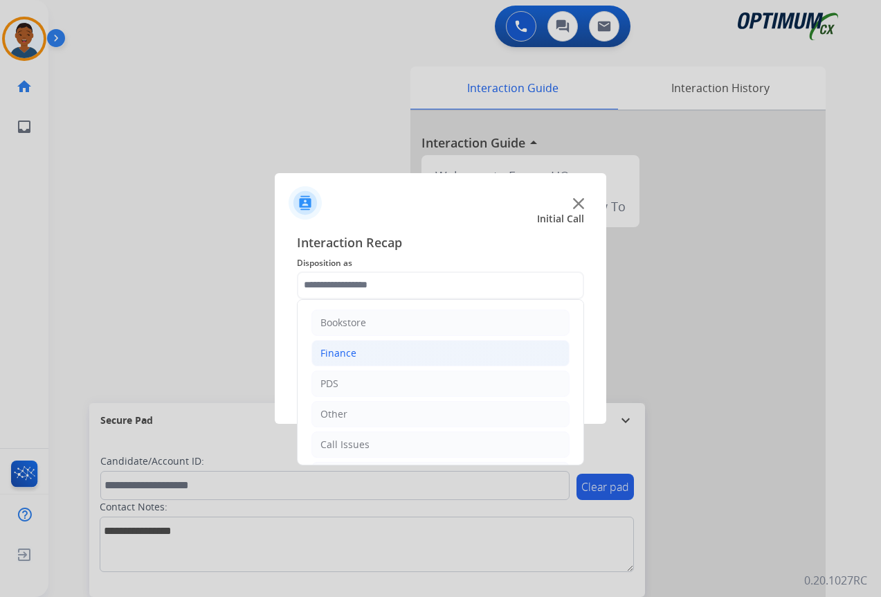
click at [335, 354] on div "Finance" at bounding box center [338, 353] width 36 height 14
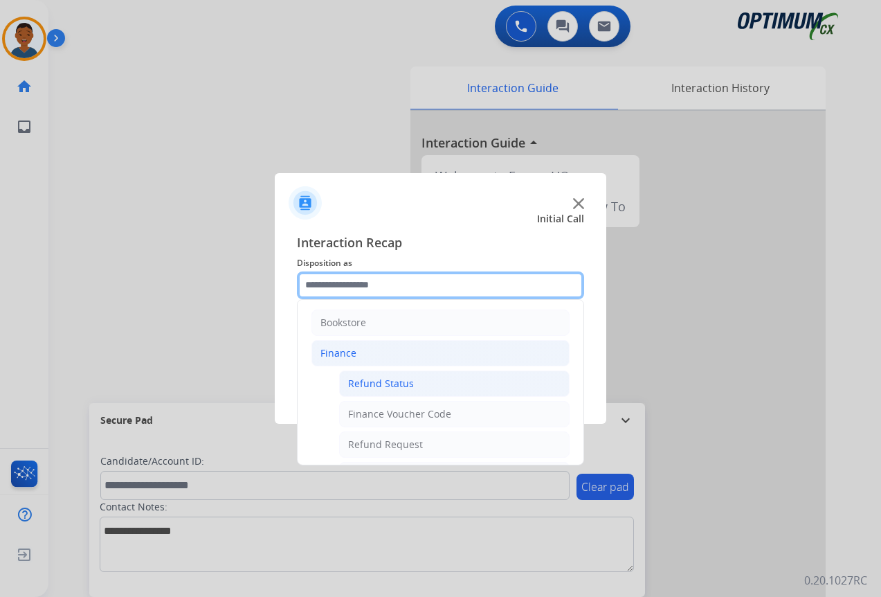
scroll to position [69, 0]
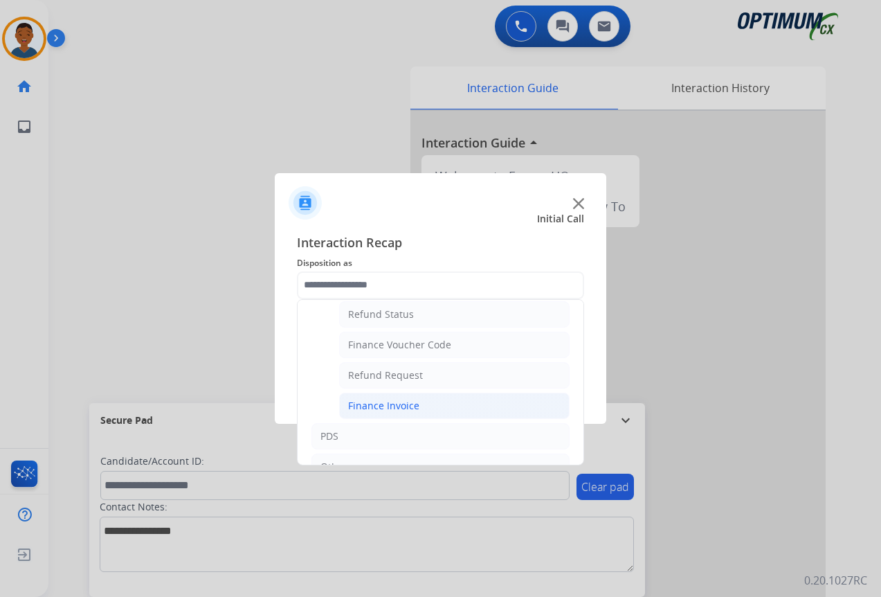
click at [366, 404] on div "Finance Invoice" at bounding box center [383, 406] width 71 height 14
type input "**********"
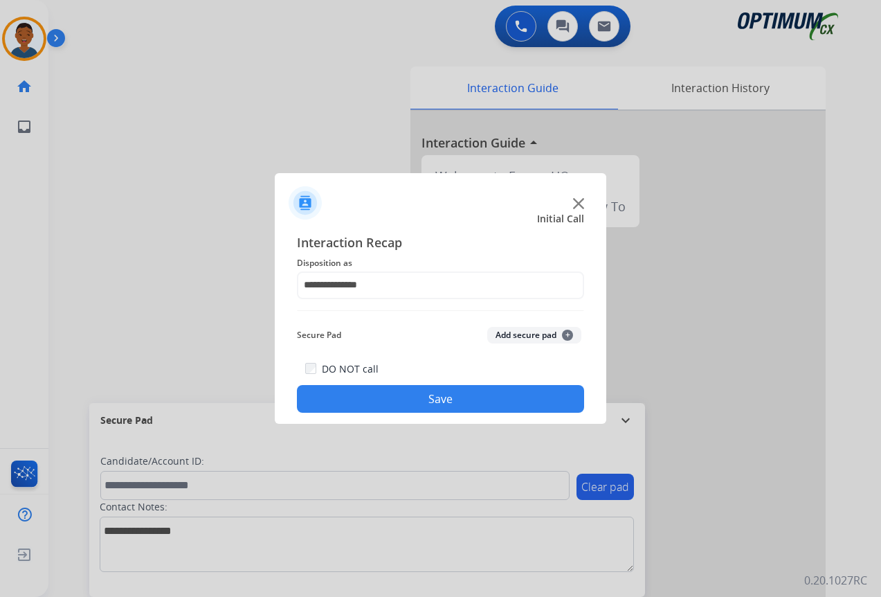
click at [426, 402] on button "Save" at bounding box center [440, 399] width 287 height 28
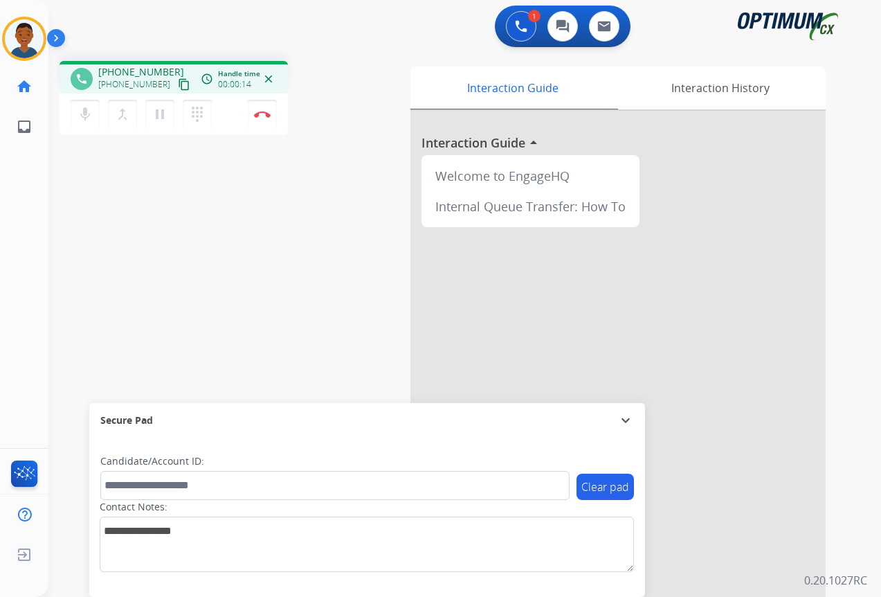
click at [178, 84] on mat-icon "content_copy" at bounding box center [184, 84] width 12 height 12
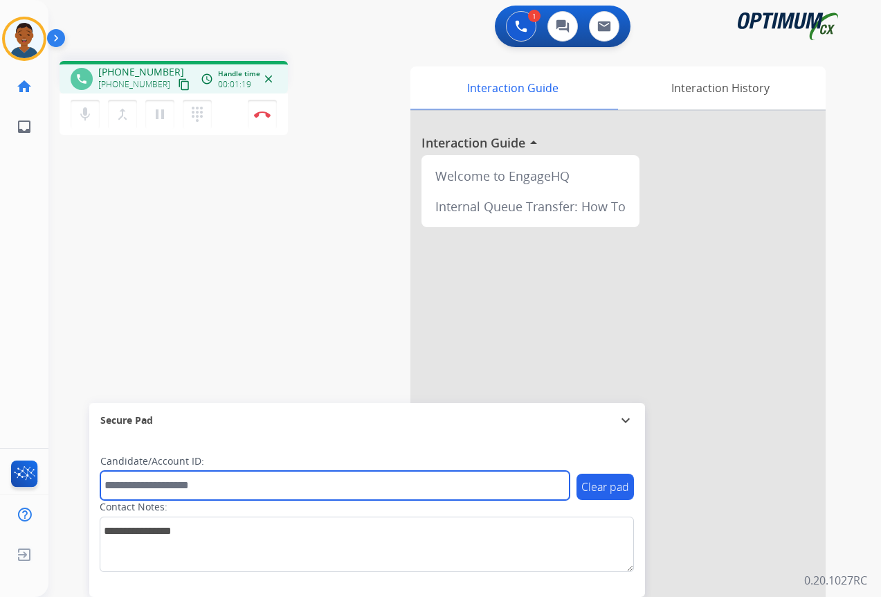
click at [183, 488] on input "text" at bounding box center [334, 485] width 469 height 29
paste input "*******"
type input "*******"
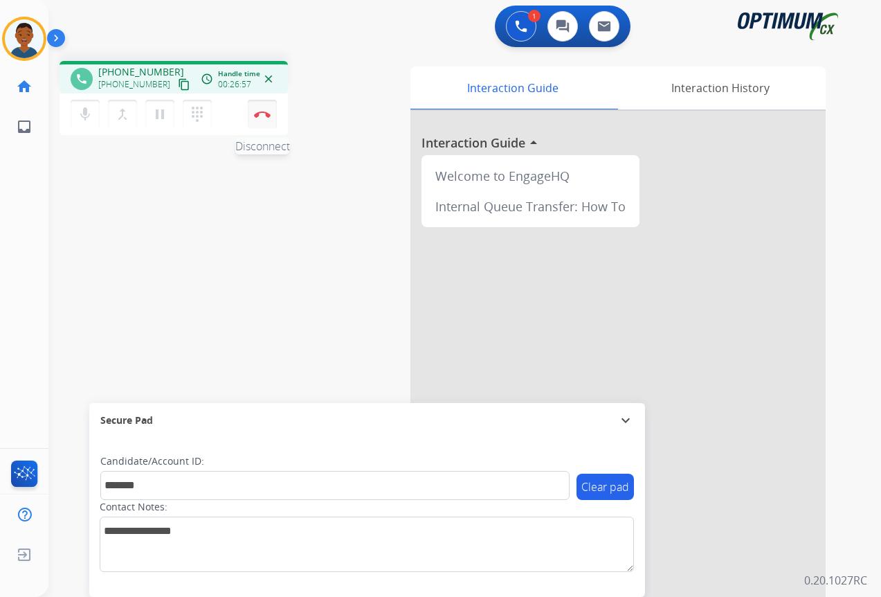
click at [260, 117] on img at bounding box center [262, 114] width 17 height 7
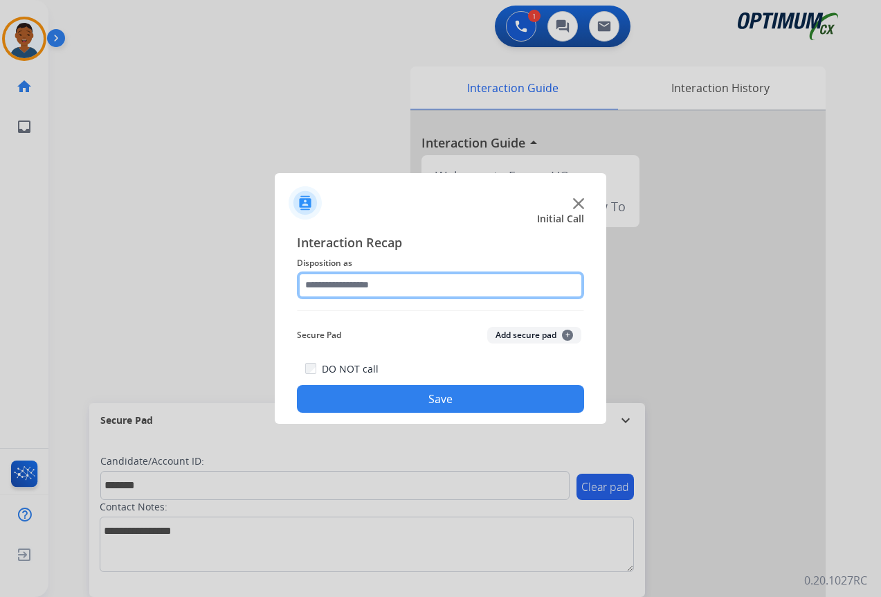
click at [329, 284] on input "text" at bounding box center [440, 285] width 287 height 28
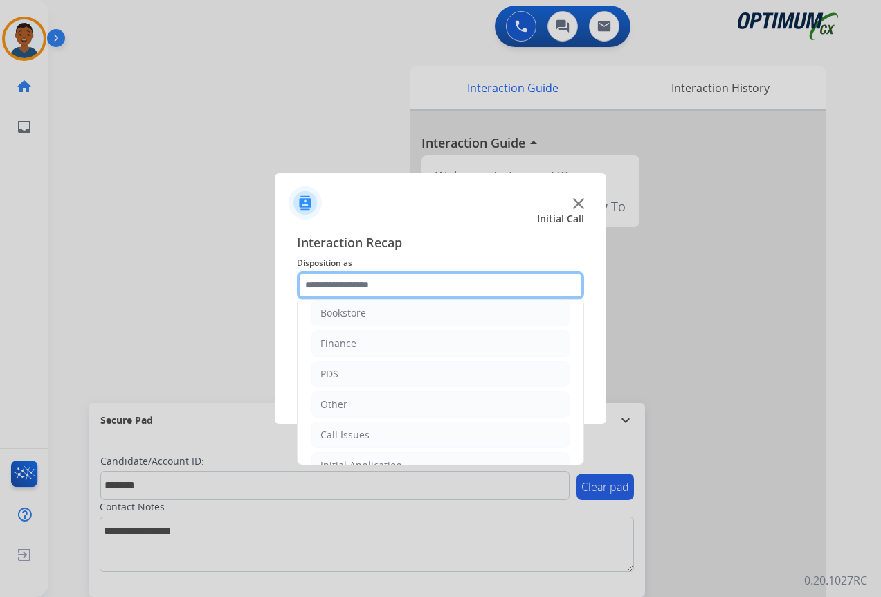
scroll to position [0, 0]
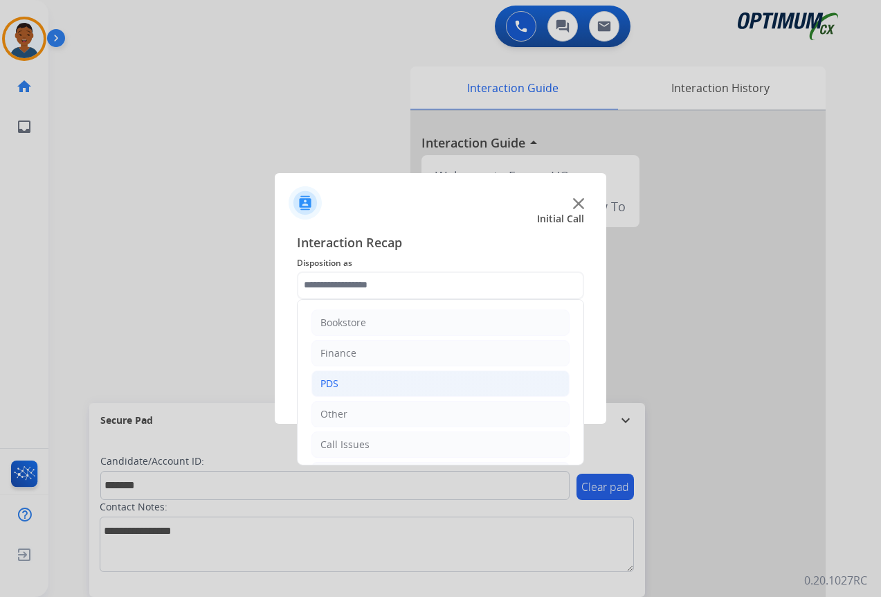
click at [332, 386] on div "PDS" at bounding box center [329, 384] width 18 height 14
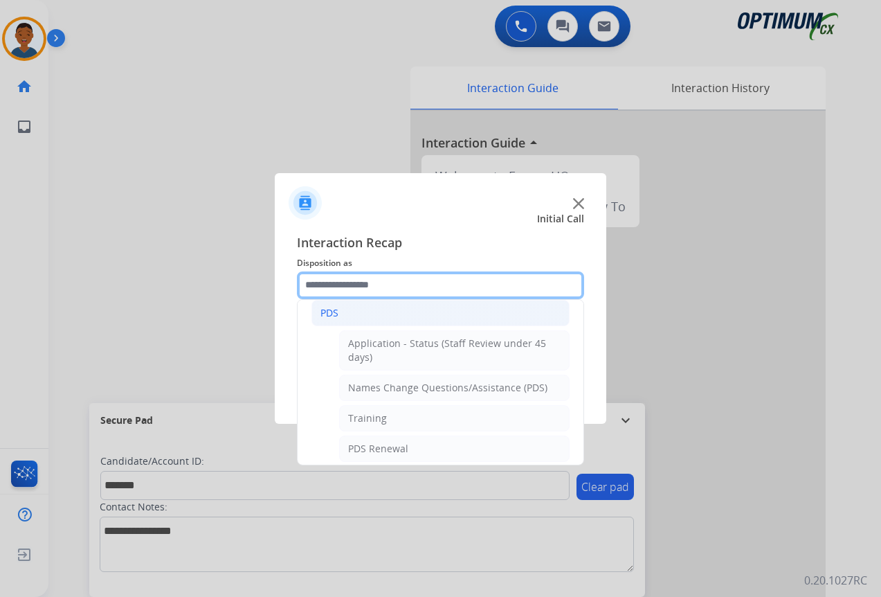
scroll to position [69, 0]
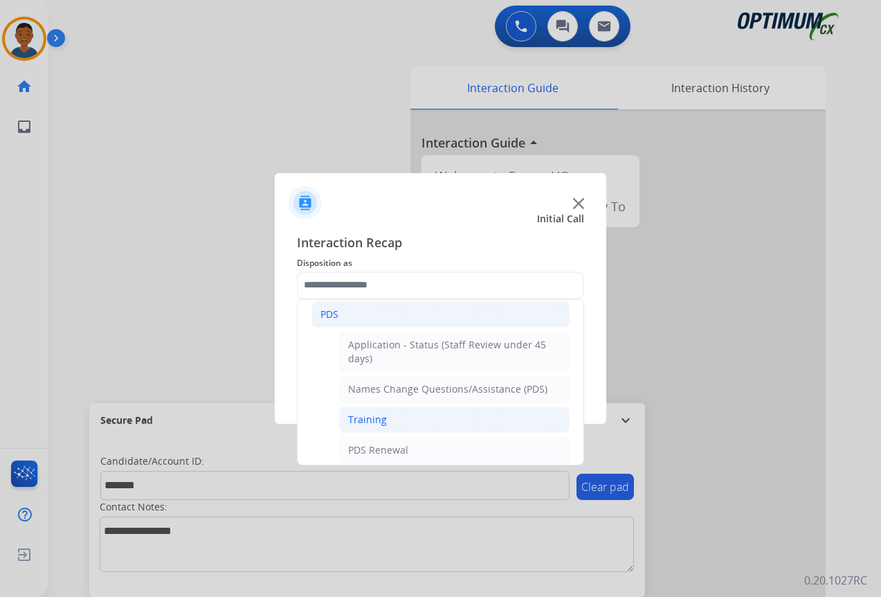
click at [354, 417] on div "Training" at bounding box center [367, 420] width 39 height 14
type input "********"
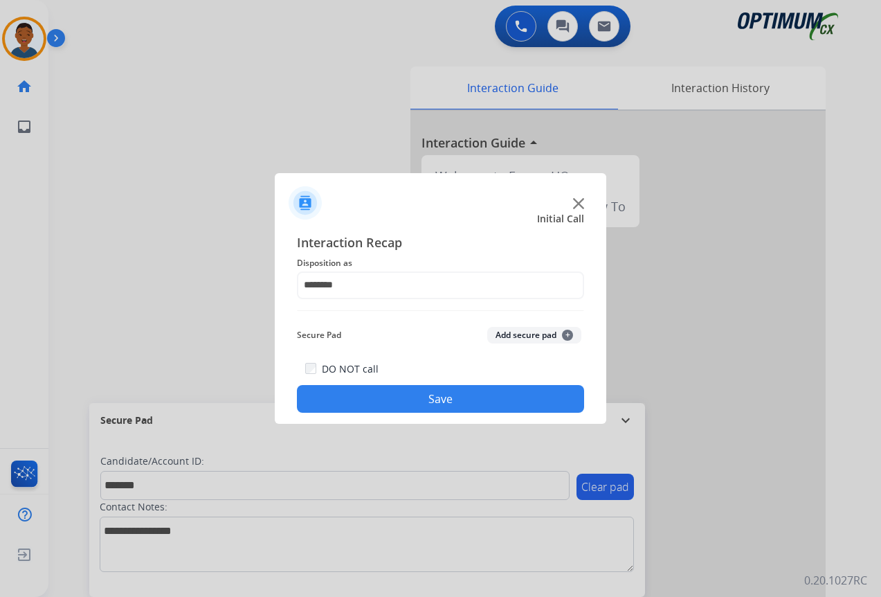
click at [510, 336] on button "Add secure pad +" at bounding box center [534, 335] width 94 height 17
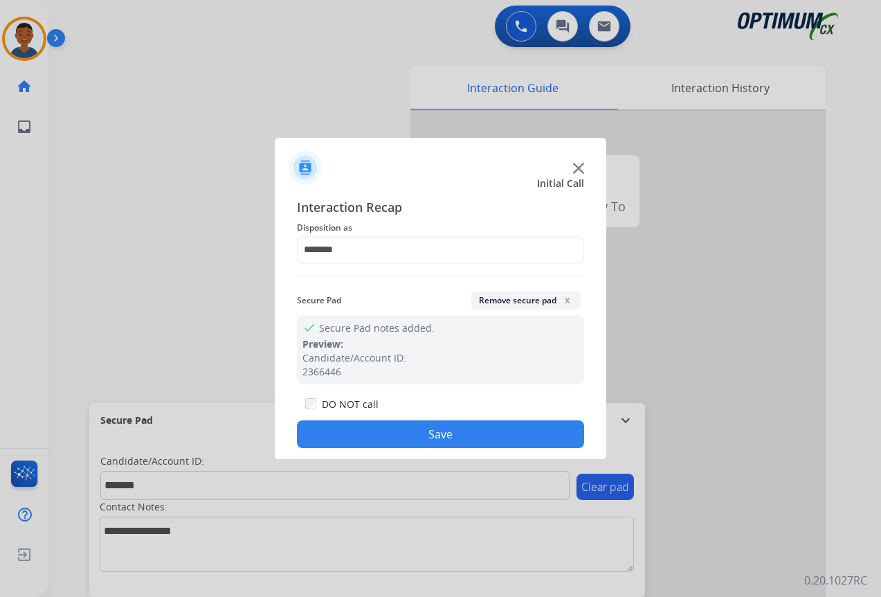
click at [461, 428] on button "Save" at bounding box center [440, 434] width 287 height 28
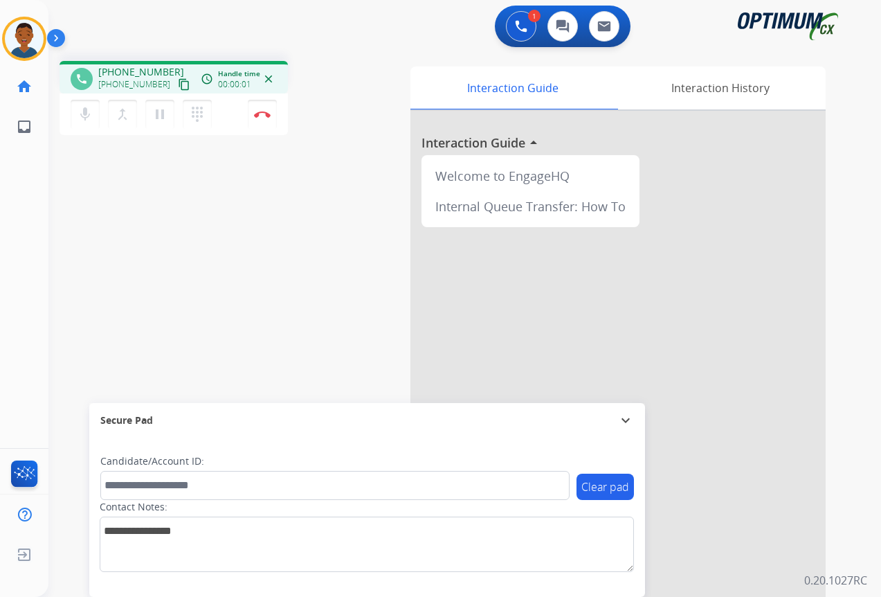
click at [178, 84] on mat-icon "content_copy" at bounding box center [184, 84] width 12 height 12
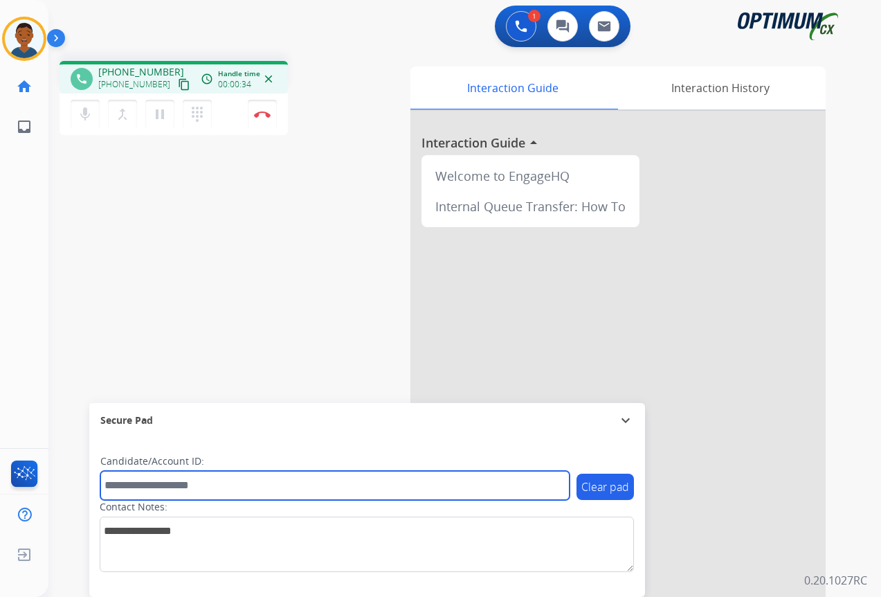
click at [170, 478] on input "text" at bounding box center [334, 485] width 469 height 29
paste input "*******"
type input "*******"
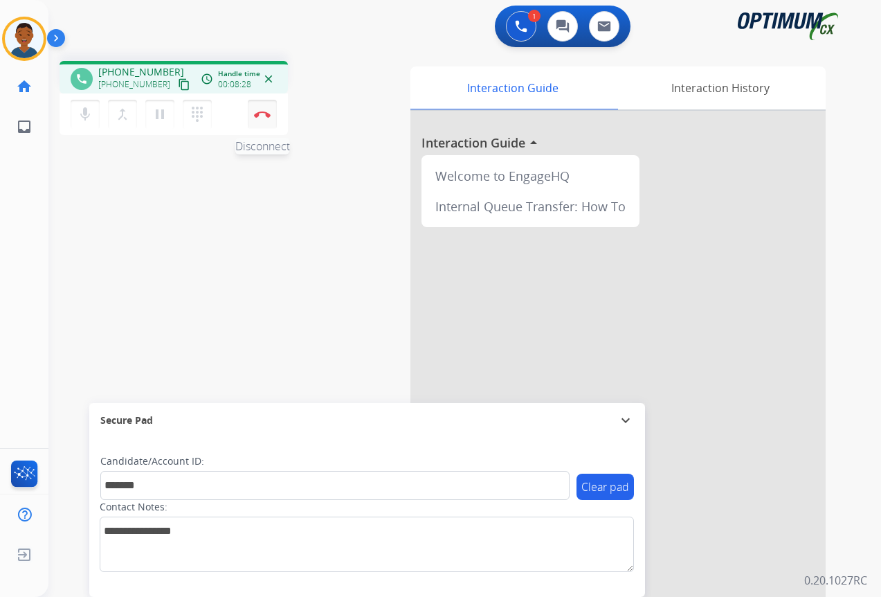
click at [264, 115] on img at bounding box center [262, 114] width 17 height 7
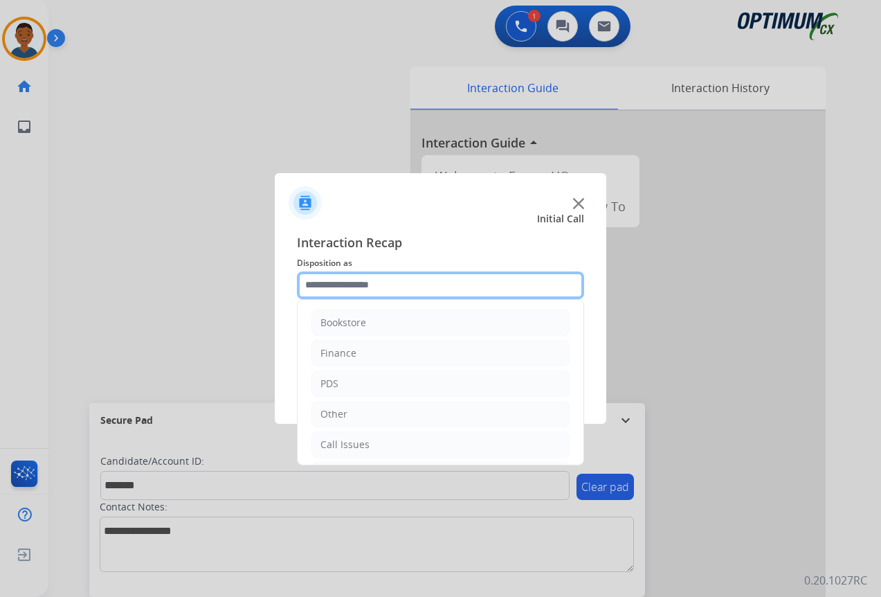
click at [327, 282] on input "text" at bounding box center [440, 285] width 287 height 28
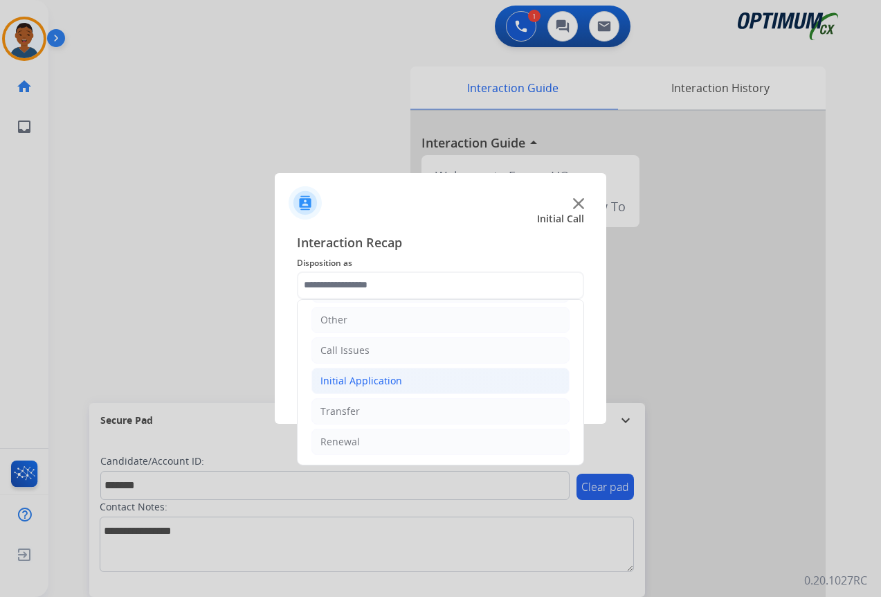
click at [330, 383] on div "Initial Application" at bounding box center [361, 381] width 82 height 14
click at [352, 410] on div "Credential Resend (Initial application)" at bounding box center [435, 411] width 175 height 14
type input "**********"
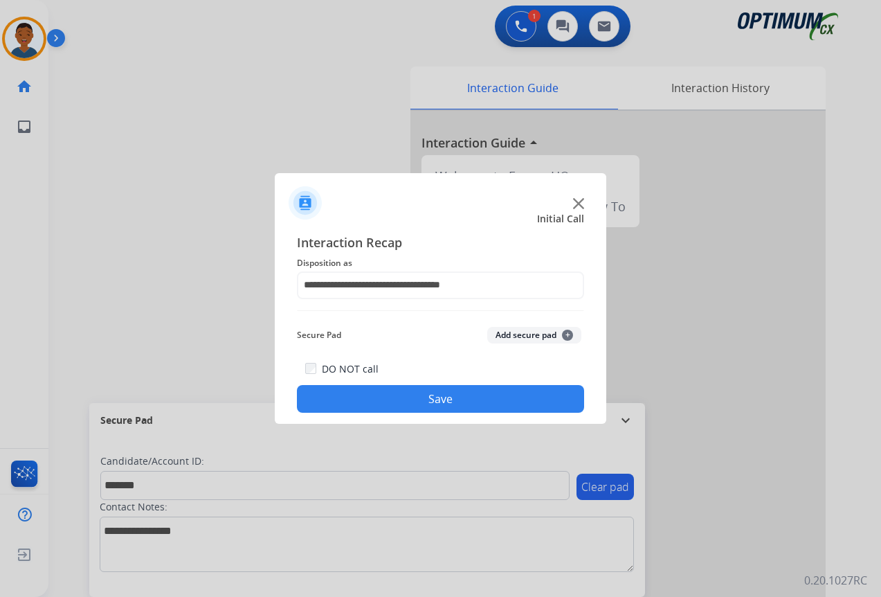
click at [522, 336] on button "Add secure pad +" at bounding box center [534, 335] width 94 height 17
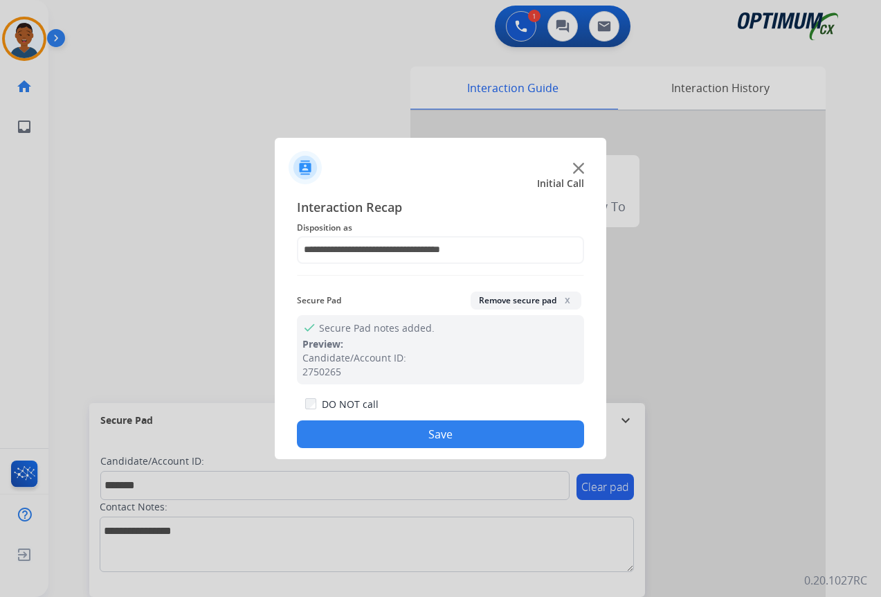
click at [480, 427] on button "Save" at bounding box center [440, 434] width 287 height 28
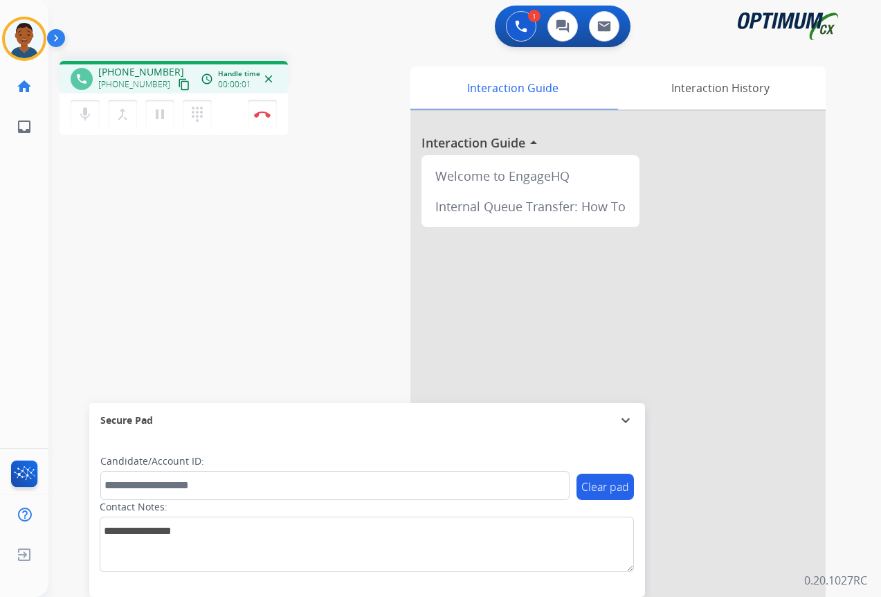
click at [178, 87] on mat-icon "content_copy" at bounding box center [184, 84] width 12 height 12
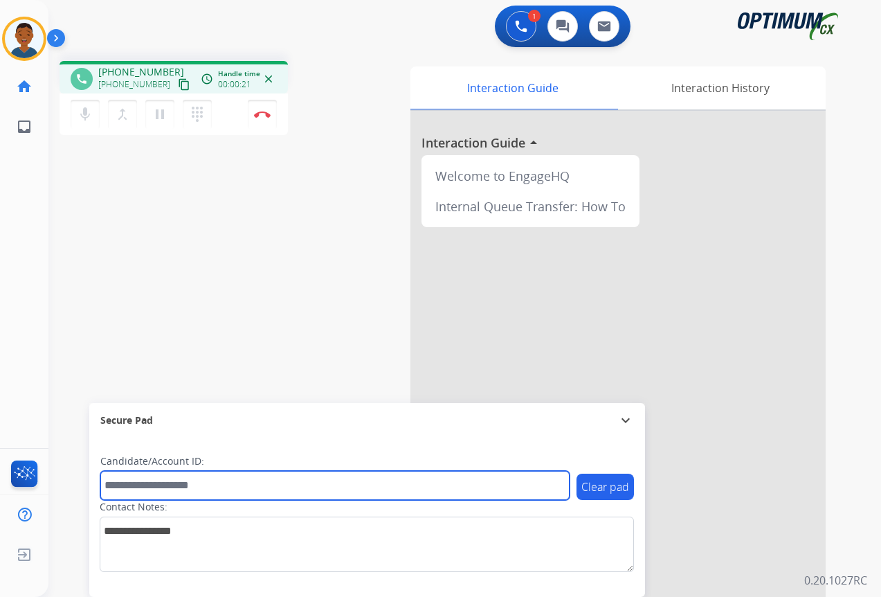
click at [156, 485] on input "text" at bounding box center [334, 485] width 469 height 29
paste input "*********"
type input "*********"
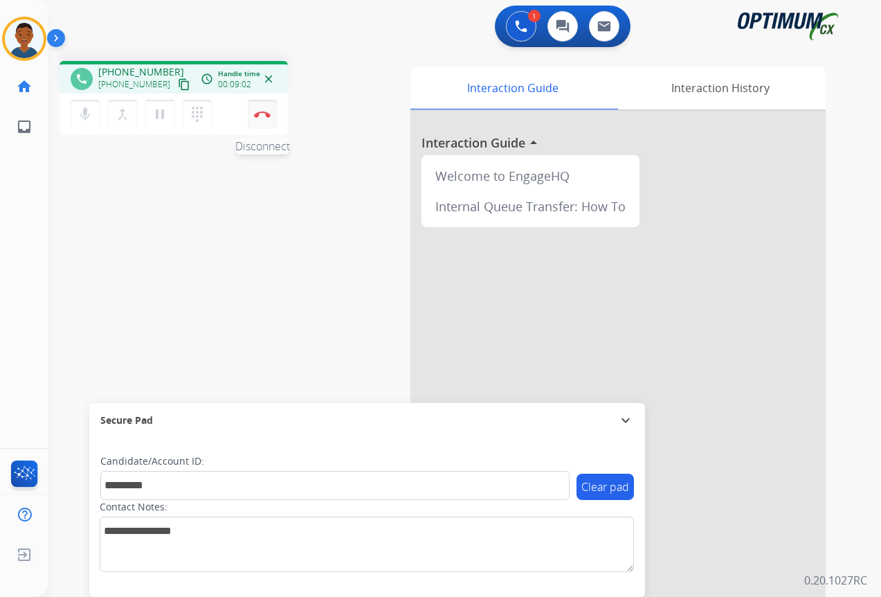
click at [257, 116] on img at bounding box center [262, 114] width 17 height 7
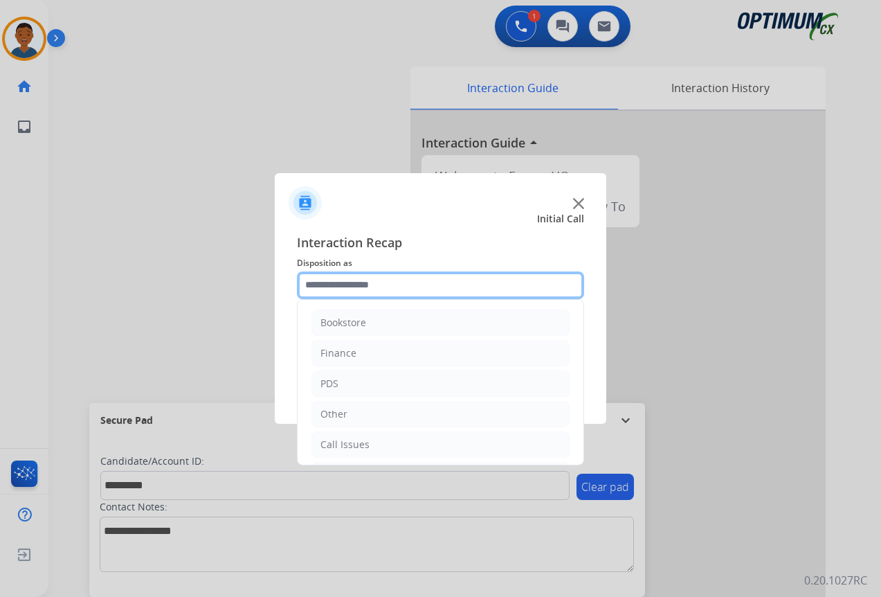
drag, startPoint x: 329, startPoint y: 284, endPoint x: 343, endPoint y: 291, distance: 15.8
click at [329, 284] on input "text" at bounding box center [440, 285] width 287 height 28
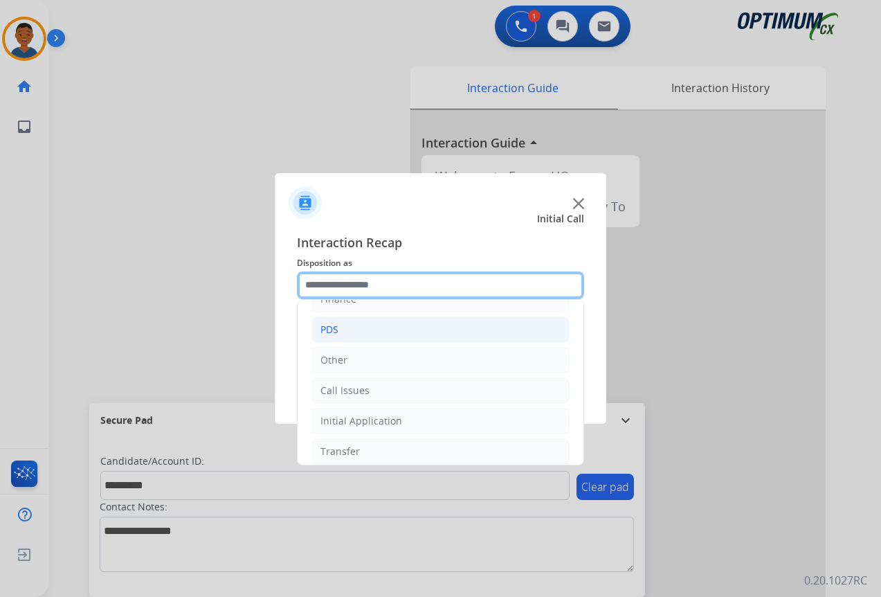
scroll to position [69, 0]
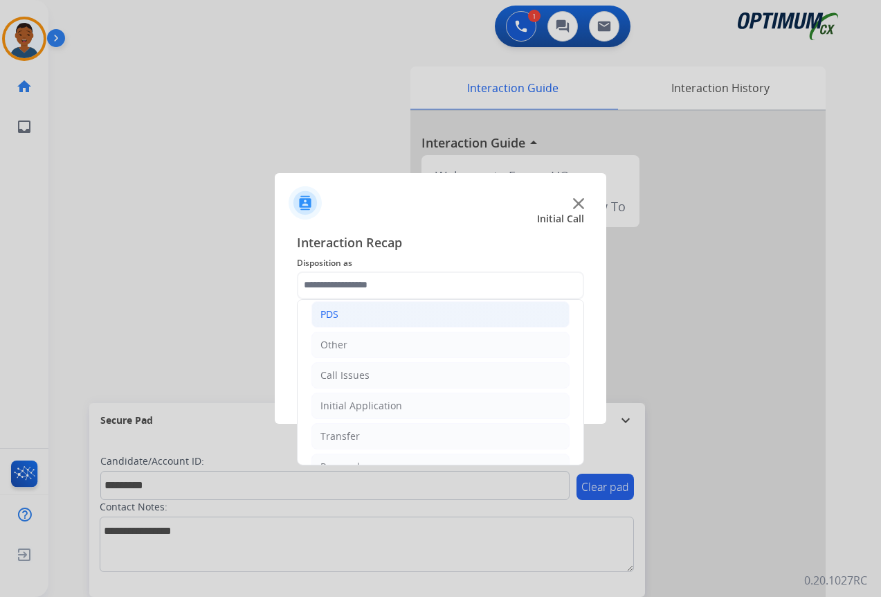
click at [332, 314] on div "PDS" at bounding box center [329, 314] width 18 height 14
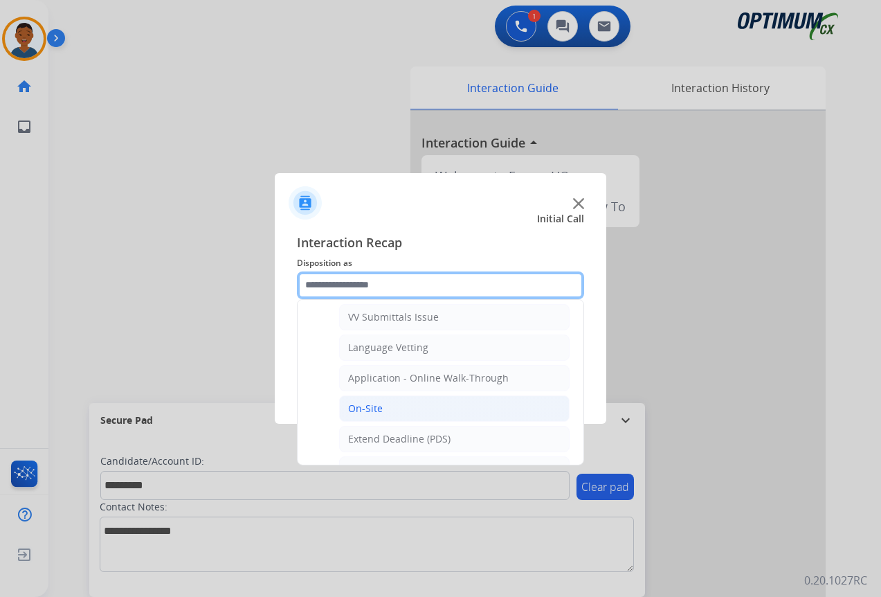
scroll to position [346, 0]
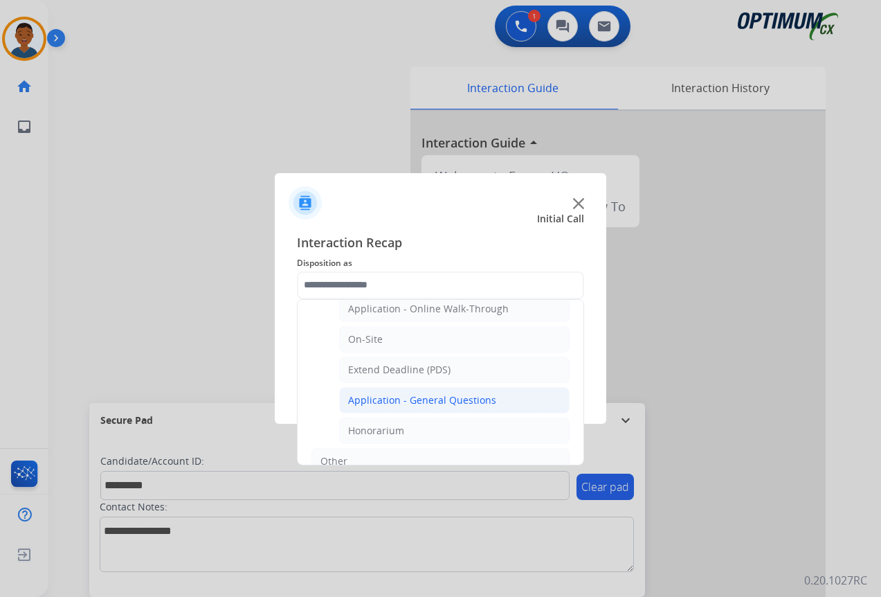
click at [377, 399] on div "Application - General Questions" at bounding box center [422, 400] width 148 height 14
type input "**********"
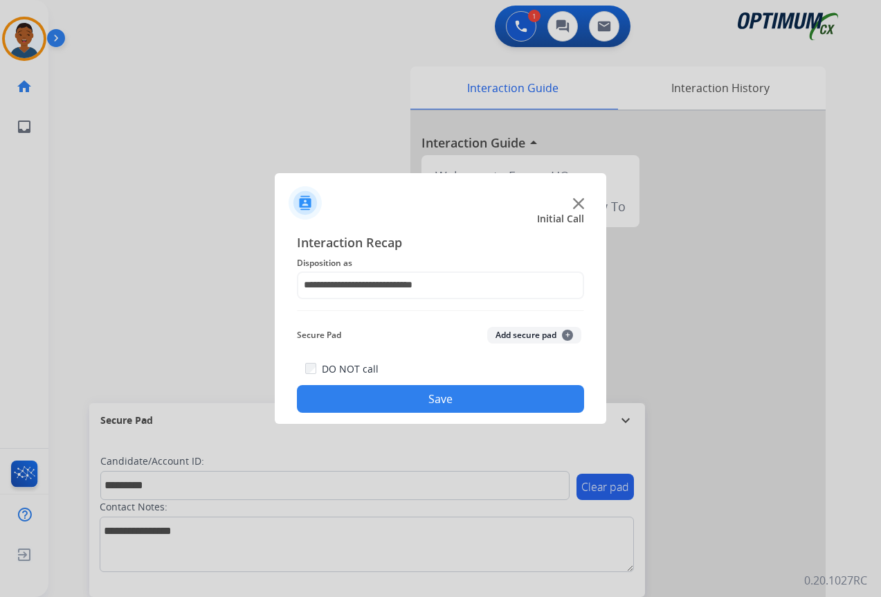
click at [508, 332] on button "Add secure pad +" at bounding box center [534, 335] width 94 height 17
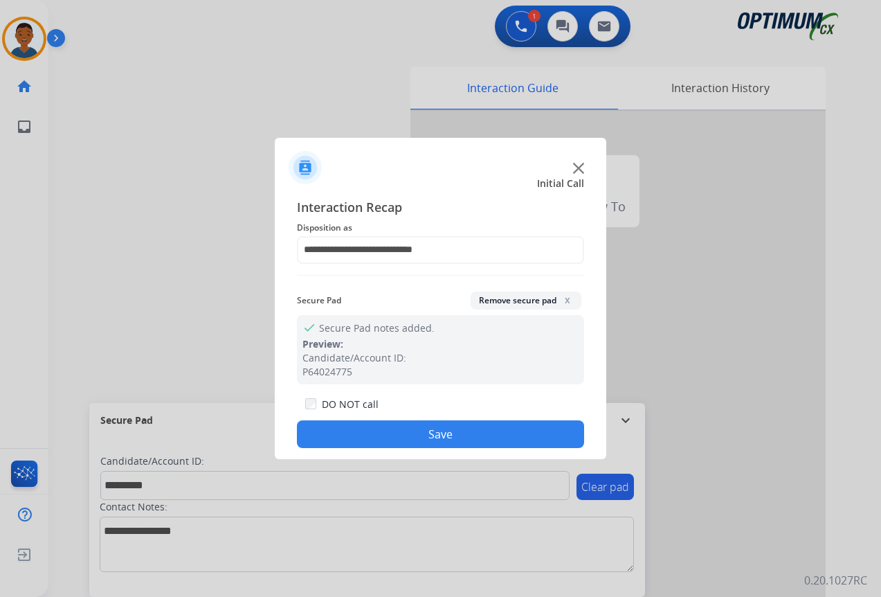
click at [474, 428] on button "Save" at bounding box center [440, 434] width 287 height 28
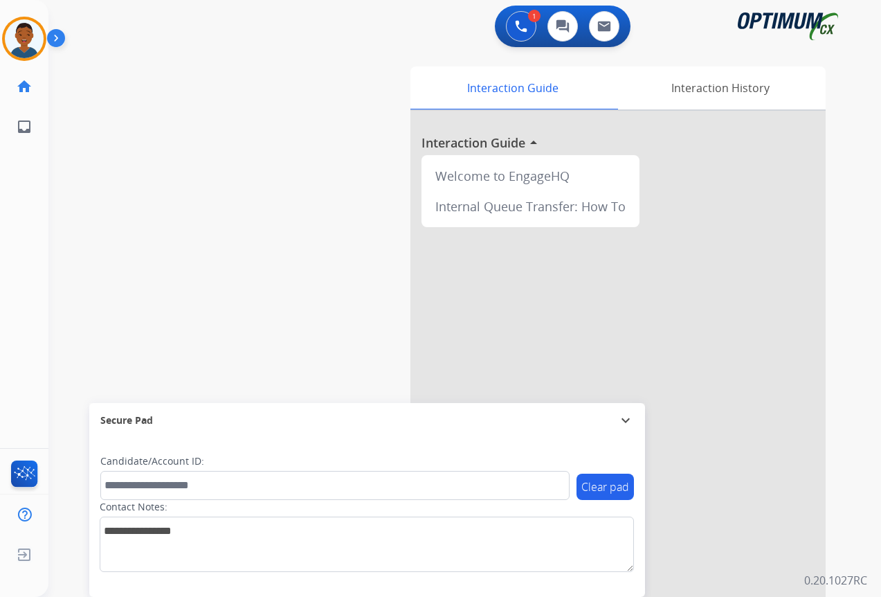
drag, startPoint x: 33, startPoint y: 51, endPoint x: 41, endPoint y: 62, distance: 12.9
click at [33, 51] on img at bounding box center [24, 38] width 39 height 39
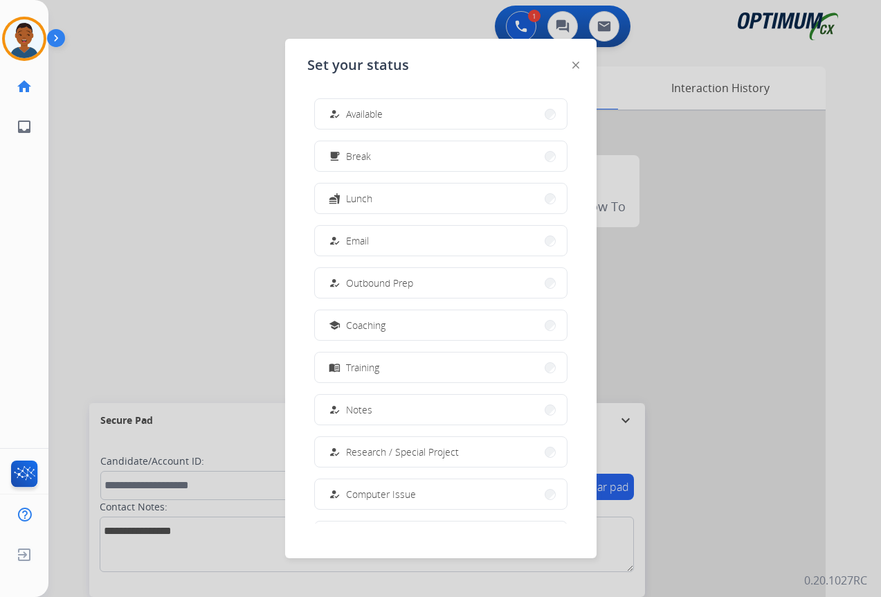
click at [363, 161] on span "Break" at bounding box center [358, 156] width 25 height 15
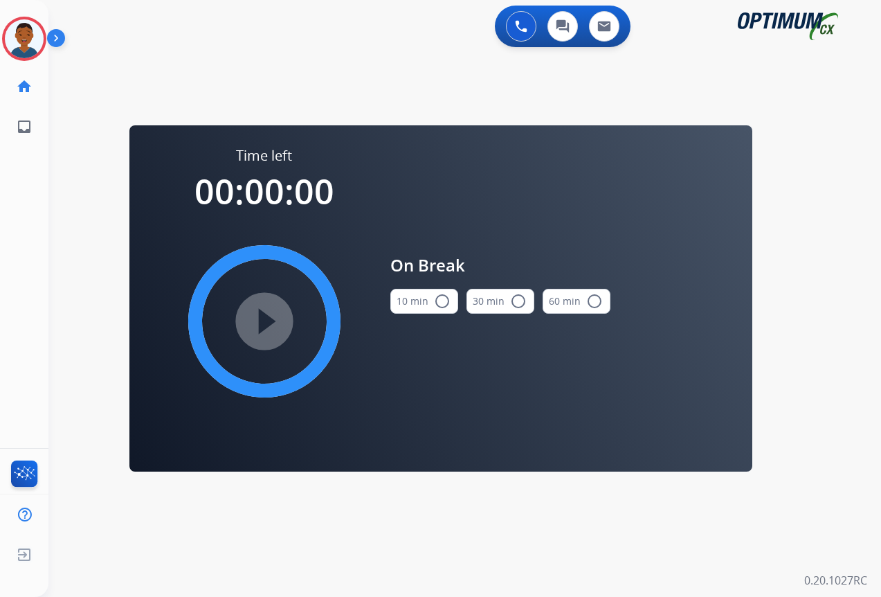
click at [417, 298] on button "10 min radio_button_unchecked" at bounding box center [424, 301] width 68 height 25
click at [264, 320] on mat-icon "play_circle_filled" at bounding box center [264, 321] width 17 height 17
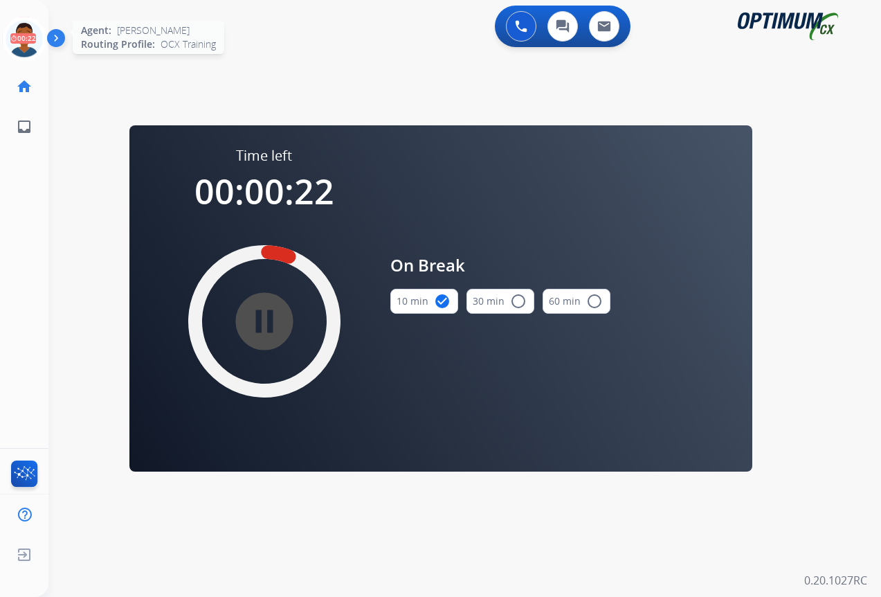
click at [21, 37] on icon at bounding box center [24, 39] width 45 height 45
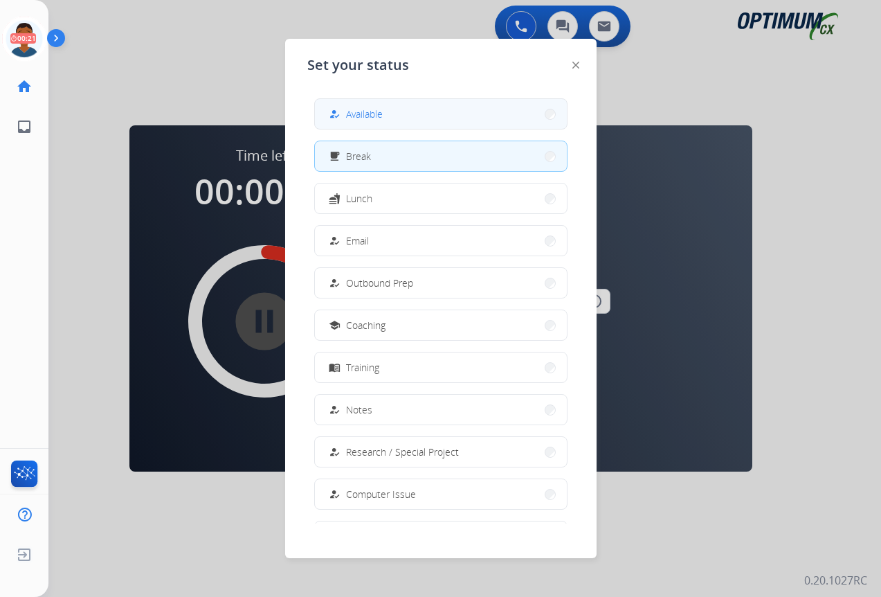
click at [433, 115] on button "how_to_reg Available" at bounding box center [441, 114] width 252 height 30
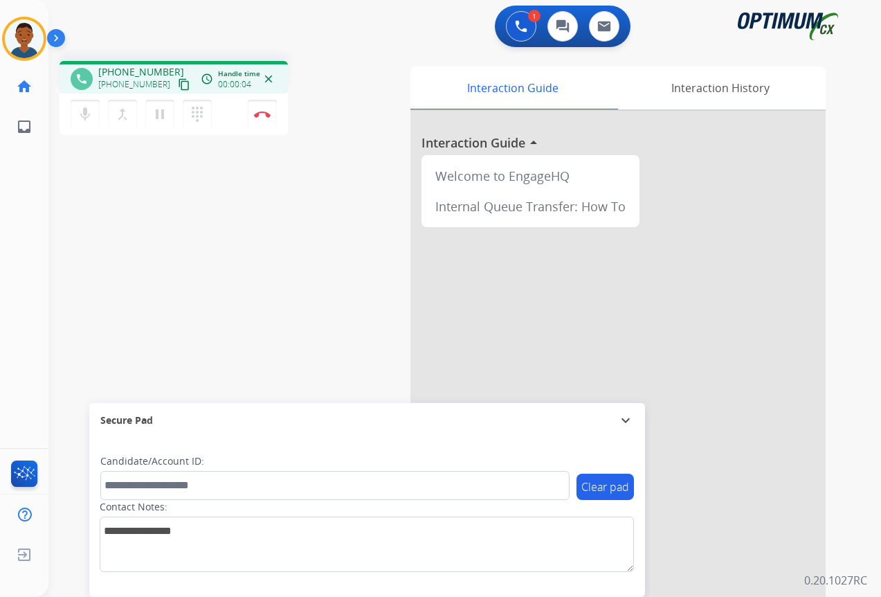
click at [178, 83] on mat-icon "content_copy" at bounding box center [184, 84] width 12 height 12
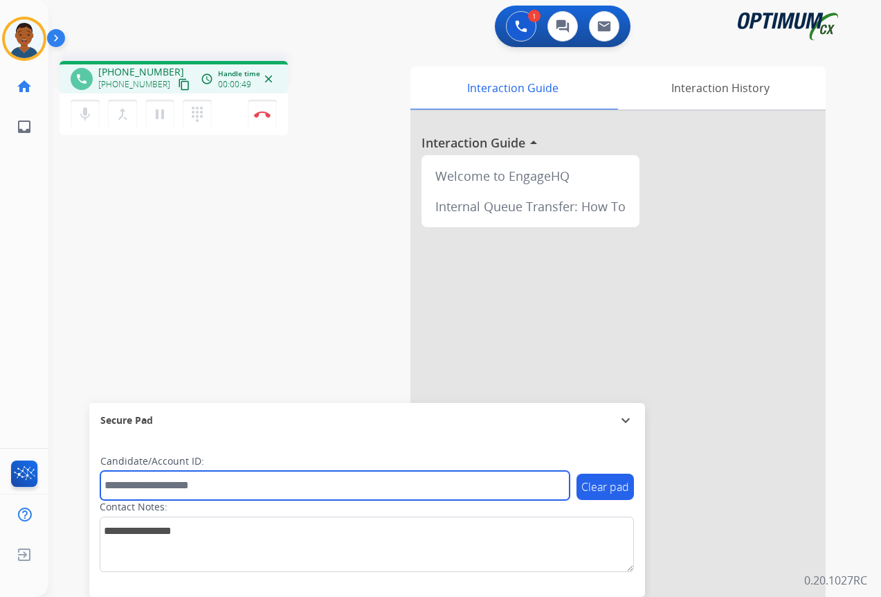
click at [159, 485] on input "text" at bounding box center [334, 485] width 469 height 29
paste input "*******"
type input "*******"
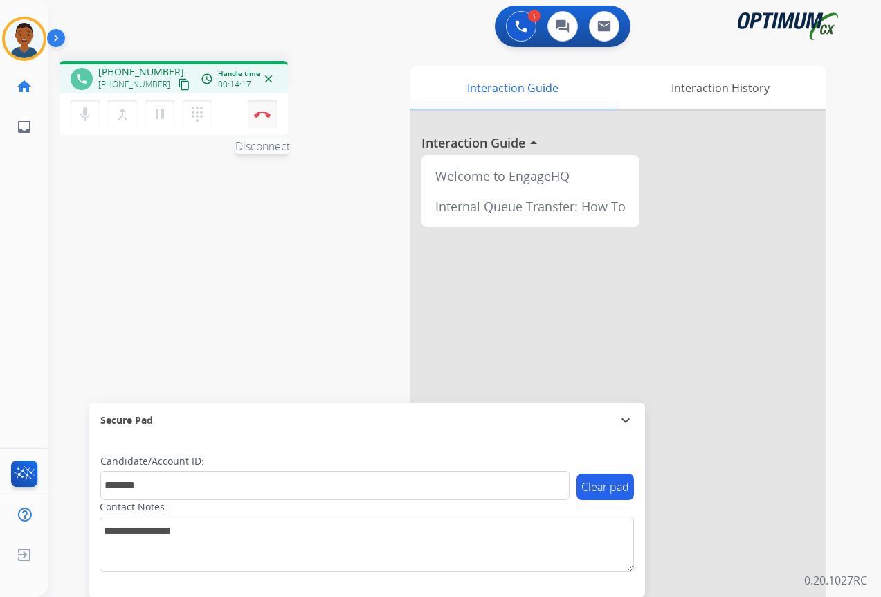
click at [262, 116] on img at bounding box center [262, 114] width 17 height 7
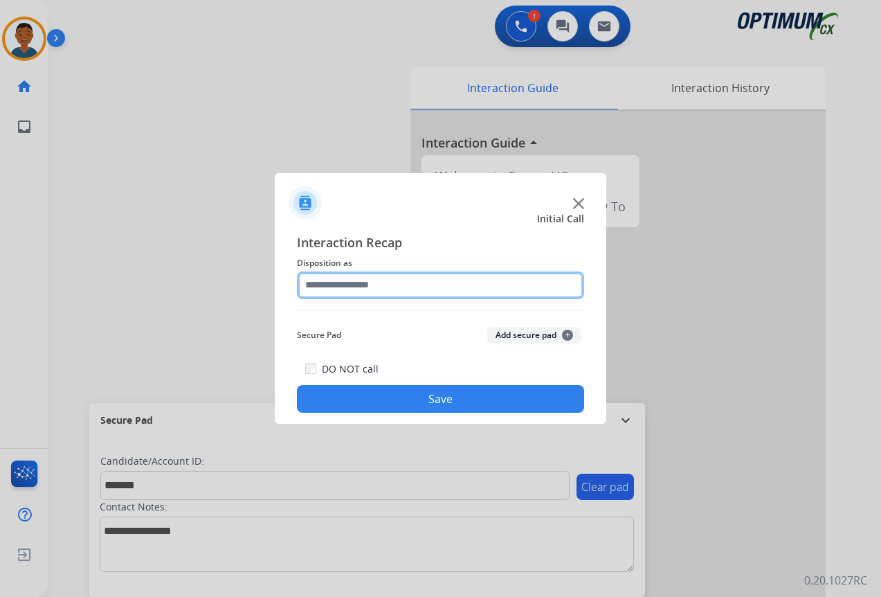
click at [318, 289] on input "text" at bounding box center [440, 285] width 287 height 28
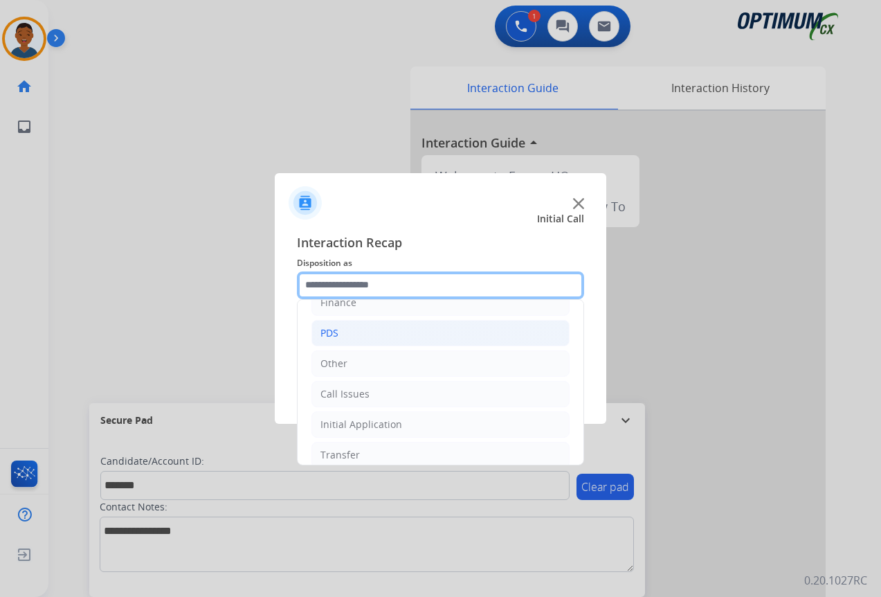
scroll to position [94, 0]
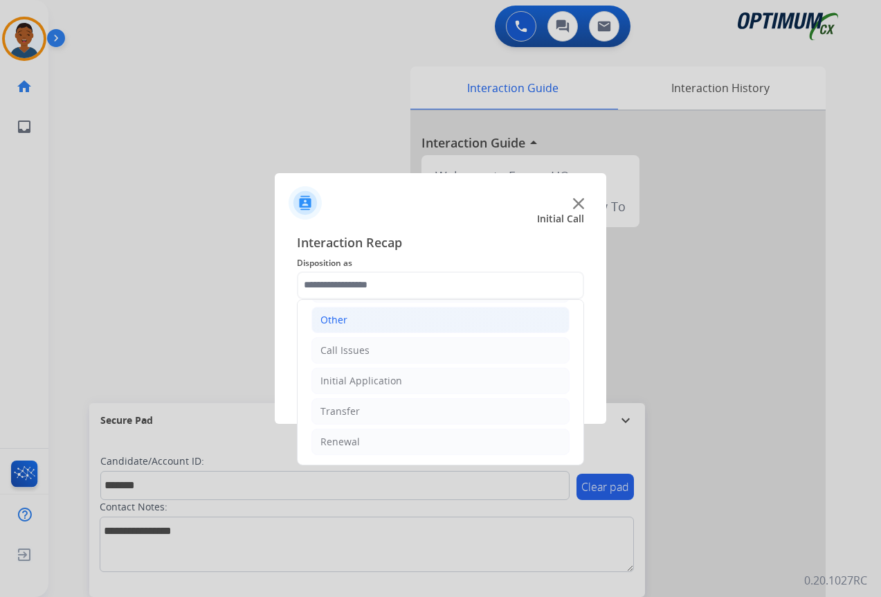
click at [324, 320] on div "Other" at bounding box center [333, 320] width 27 height 14
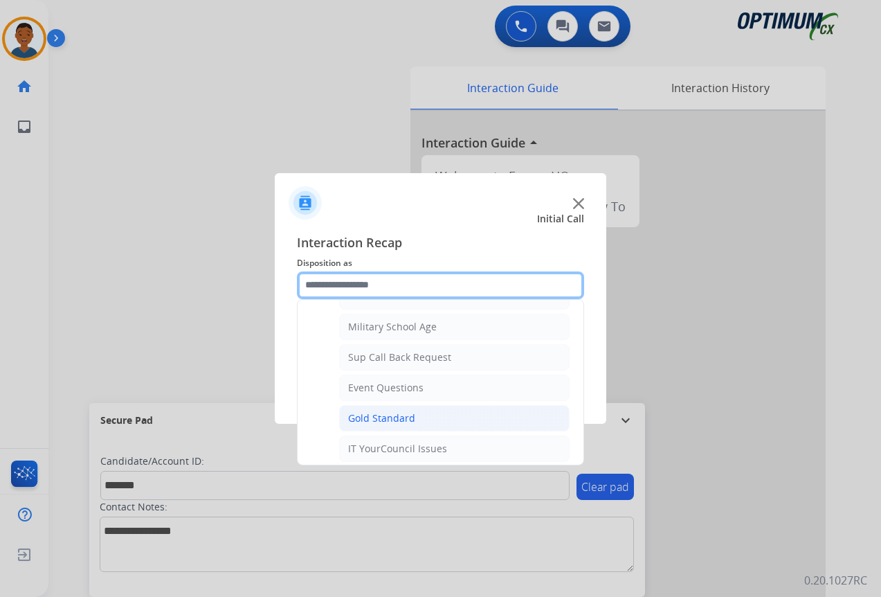
scroll to position [233, 0]
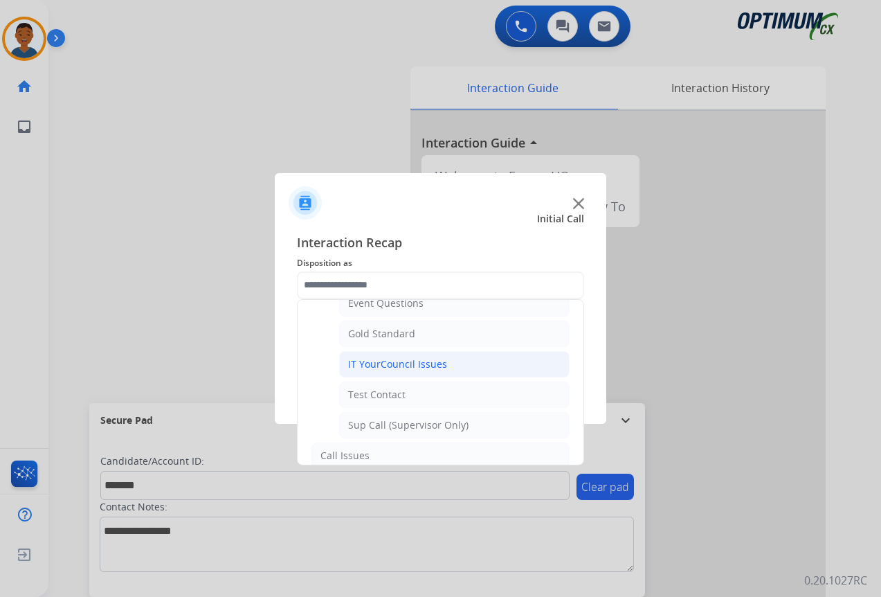
click at [370, 367] on div "IT YourCouncil Issues" at bounding box center [397, 364] width 99 height 14
type input "**********"
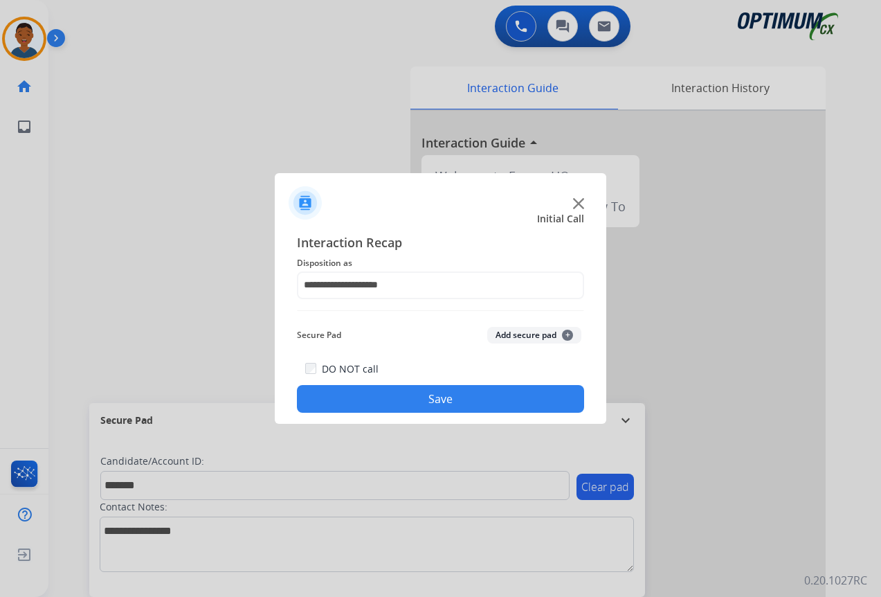
click at [510, 334] on button "Add secure pad +" at bounding box center [534, 335] width 94 height 17
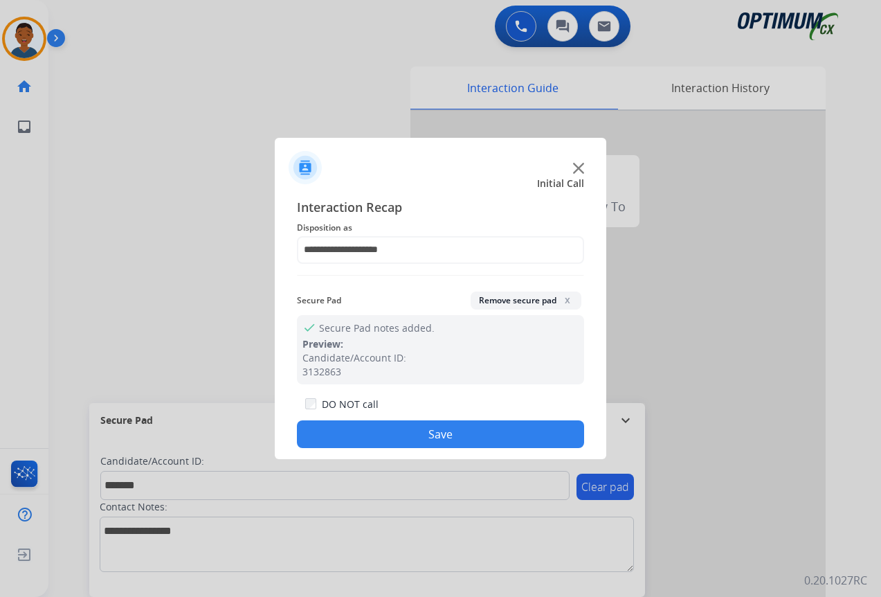
click at [453, 430] on button "Save" at bounding box center [440, 434] width 287 height 28
